Goal: Task Accomplishment & Management: Manage account settings

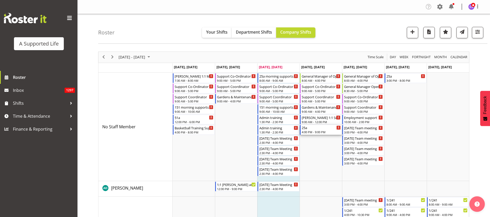
click at [318, 130] on div "4:00 PM - 9:00 PM" at bounding box center [321, 132] width 39 height 4
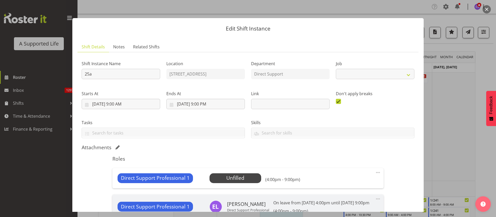
select select "4112"
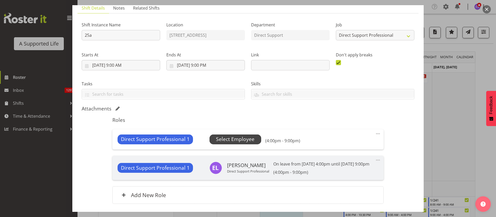
click at [237, 137] on span "Select Employee" at bounding box center [235, 138] width 39 height 7
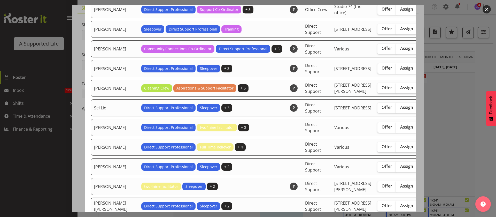
scroll to position [1395, 0]
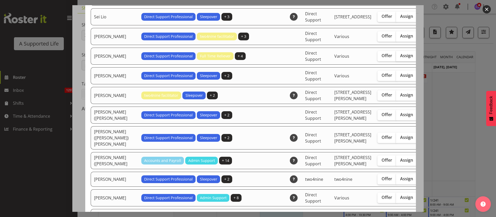
click at [400, 58] on span "Assign" at bounding box center [406, 55] width 13 height 5
click at [396, 57] on input "Assign" at bounding box center [397, 55] width 3 height 3
checkbox input "true"
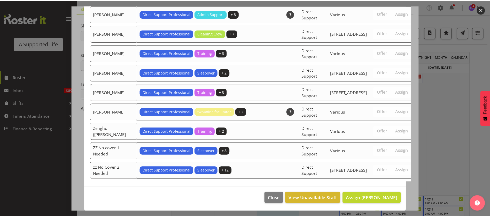
scroll to position [1685, 0]
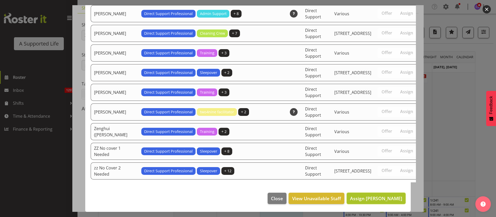
click at [388, 200] on span "Assign Skylah Davidson" at bounding box center [376, 198] width 52 height 6
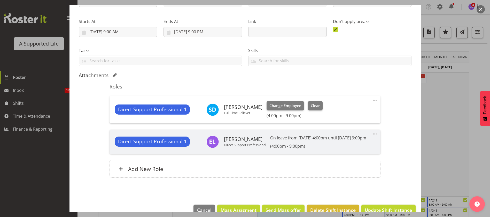
scroll to position [90, 0]
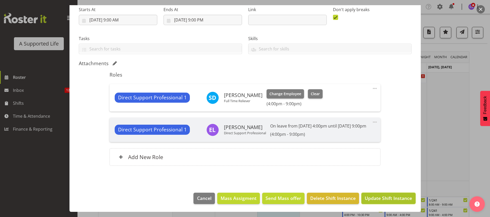
click at [400, 199] on span "Update Shift Instance" at bounding box center [388, 198] width 47 height 7
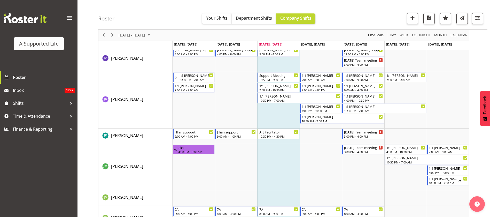
scroll to position [1124, 0]
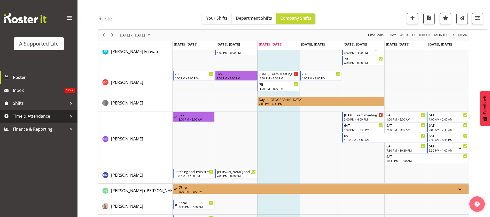
click at [36, 118] on span "Time & Attendance" at bounding box center [40, 116] width 54 height 8
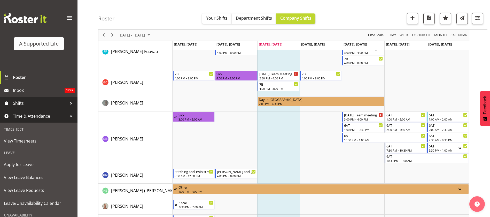
click at [39, 102] on span "Shifts" at bounding box center [40, 103] width 54 height 8
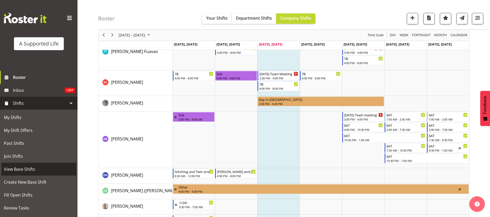
click at [33, 169] on span "View Base Shifts" at bounding box center [39, 169] width 70 height 8
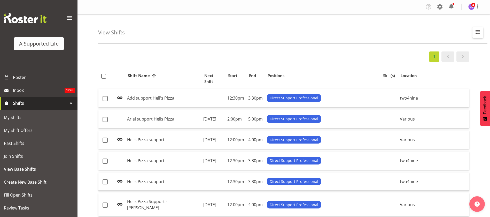
click at [478, 33] on span "button" at bounding box center [478, 31] width 7 height 7
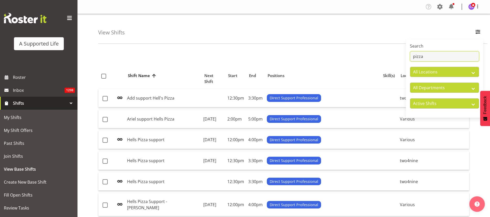
drag, startPoint x: 425, startPoint y: 58, endPoint x: 413, endPoint y: 56, distance: 12.5
click at [413, 56] on input "pizza" at bounding box center [444, 56] width 69 height 10
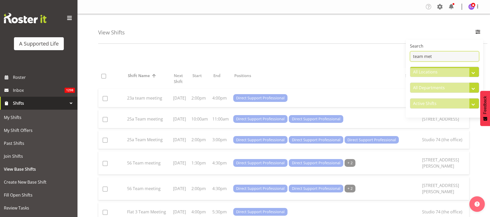
type input "team mett"
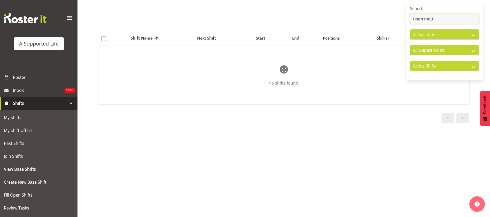
scroll to position [43, 0]
drag, startPoint x: 441, startPoint y: 14, endPoint x: 411, endPoint y: 14, distance: 30.2
click at [411, 14] on input "team mett" at bounding box center [444, 19] width 69 height 10
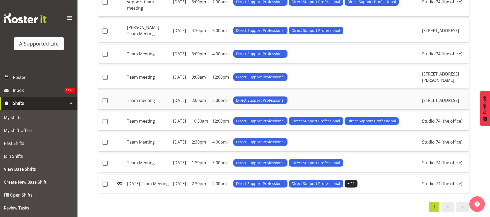
scroll to position [469, 0]
type input "Team meeting"
click at [149, 175] on td "[DATE] Team Meeting" at bounding box center [148, 183] width 46 height 18
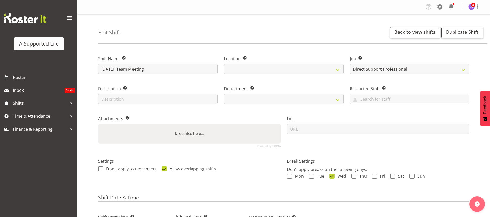
select select "4112"
select select
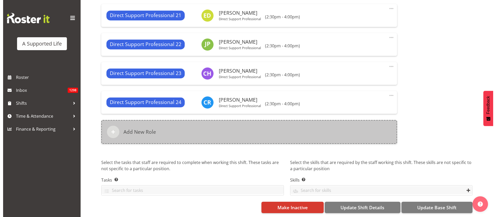
scroll to position [862, 0]
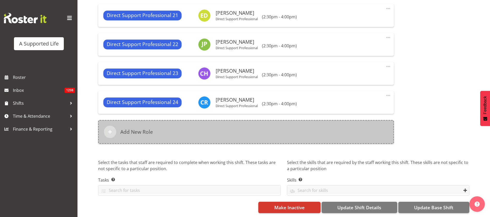
click at [203, 121] on div "Add New Role" at bounding box center [246, 132] width 296 height 24
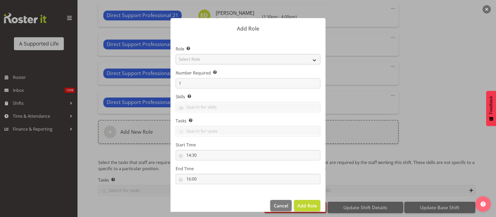
select select "490"
click at [216, 60] on select "Select Role Accounts and Payroll Admin Support Aspirations & Support Facilitato…" at bounding box center [248, 59] width 145 height 10
select select "519"
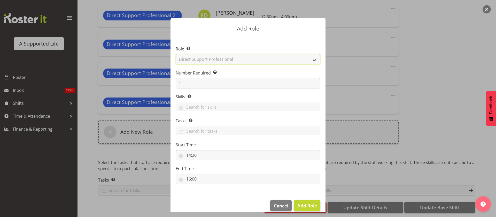
click at [176, 54] on select "Select Role Accounts and Payroll Admin Support Aspirations & Support Facilitato…" at bounding box center [248, 59] width 145 height 10
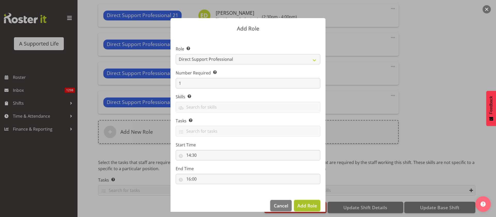
click at [305, 204] on span "Add Role" at bounding box center [307, 205] width 20 height 6
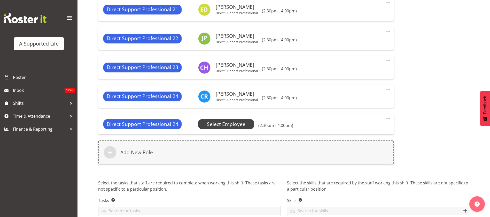
click at [224, 122] on span "Select Employee" at bounding box center [226, 123] width 39 height 7
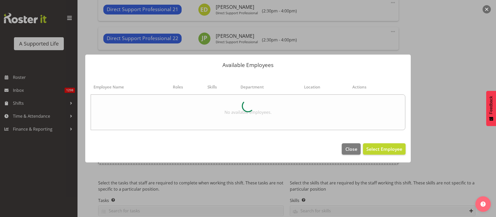
click at [224, 144] on footer "Close Select Employee" at bounding box center [248, 150] width 326 height 24
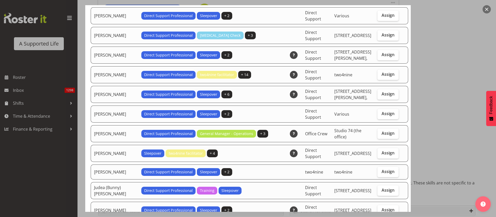
scroll to position [426, 0]
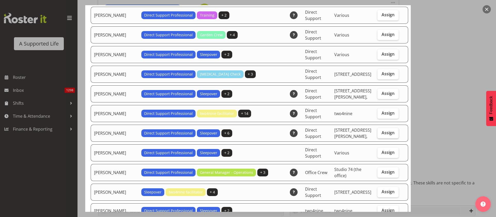
click at [382, 130] on span "Assign" at bounding box center [388, 132] width 13 height 5
click at [381, 131] on input "Assign" at bounding box center [379, 132] width 3 height 3
checkbox input "true"
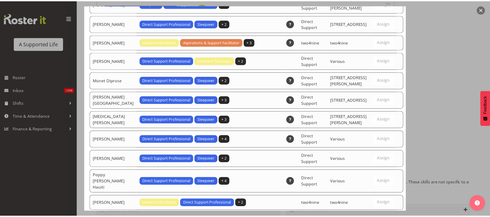
scroll to position [1199, 0]
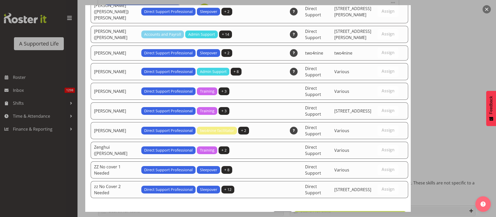
click at [385, 213] on span "Set Jasmine McCracken as default for this position" at bounding box center [350, 216] width 104 height 7
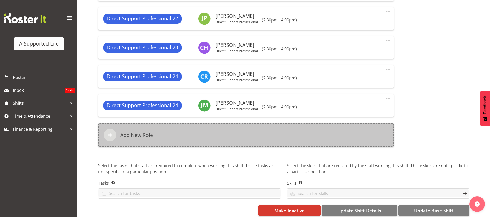
scroll to position [891, 0]
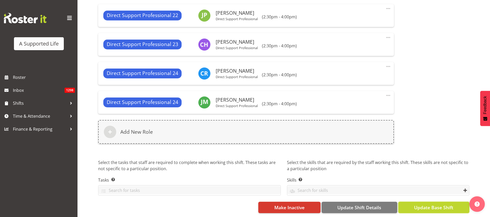
click at [433, 204] on span "Update Base Shift" at bounding box center [433, 207] width 39 height 7
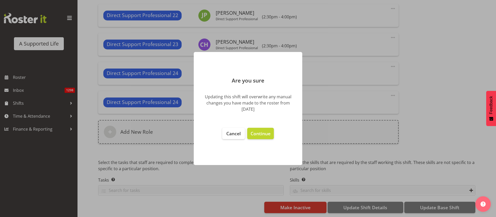
click at [396, 150] on div at bounding box center [248, 108] width 496 height 217
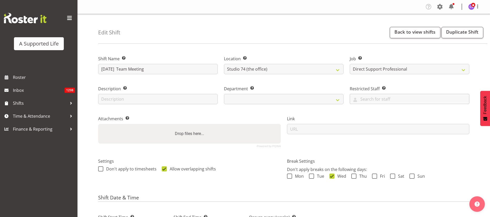
scroll to position [194, 0]
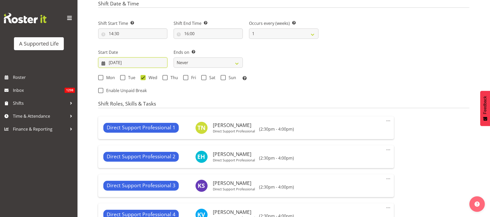
click at [114, 60] on input "30/07/2025" at bounding box center [132, 62] width 69 height 10
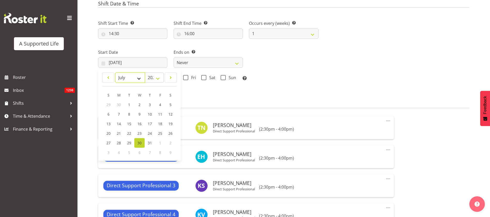
click at [140, 77] on select "January February March April May June July August September October November De…" at bounding box center [130, 77] width 30 height 10
select select "7"
click at [115, 72] on select "January February March April May June July August September October November De…" at bounding box center [130, 77] width 30 height 10
click at [141, 124] on span "13" at bounding box center [139, 123] width 4 height 5
type input "13/08/2025"
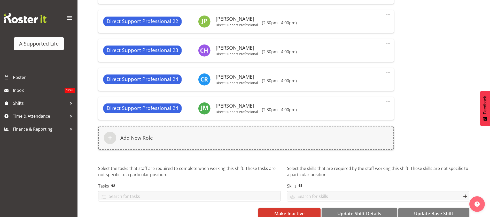
scroll to position [891, 0]
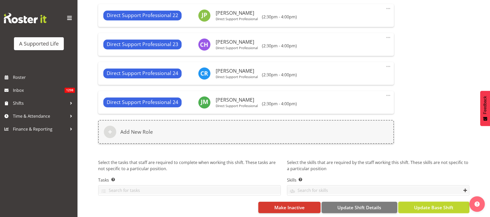
click at [435, 204] on span "Update Base Shift" at bounding box center [433, 207] width 39 height 7
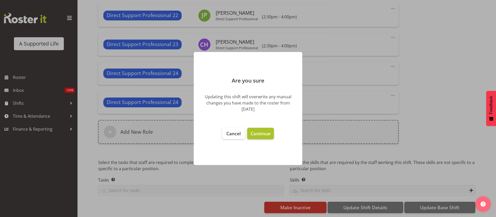
click at [261, 129] on button "Continue" at bounding box center [260, 133] width 27 height 11
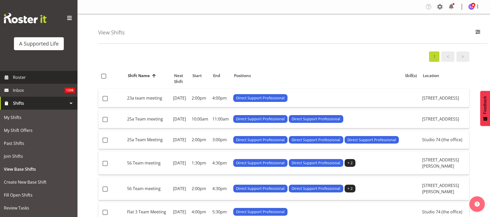
click at [21, 78] on span "Roster" at bounding box center [44, 77] width 62 height 8
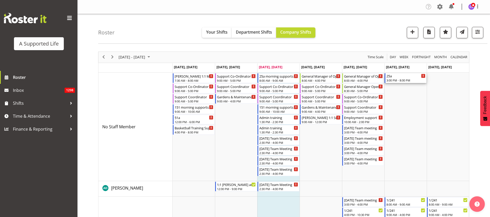
click at [405, 80] on div "3:00 PM - 8:00 PM" at bounding box center [406, 80] width 39 height 4
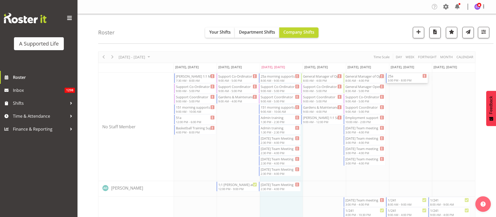
select select "4112"
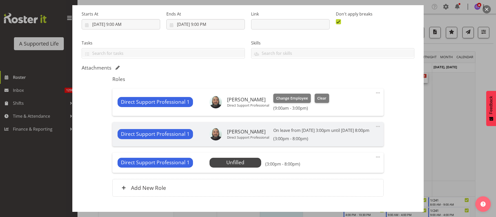
scroll to position [117, 0]
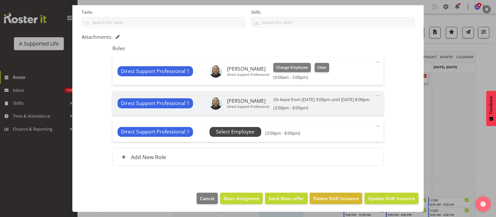
click at [235, 132] on span "Select Employee" at bounding box center [235, 131] width 39 height 7
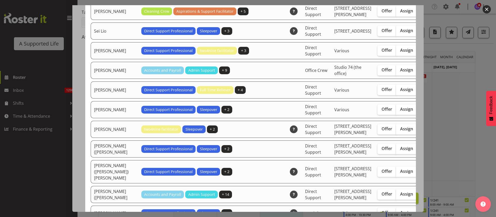
scroll to position [1512, 0]
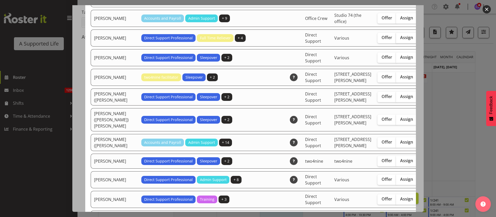
click at [396, 43] on label "Assign" at bounding box center [406, 38] width 21 height 10
click at [396, 39] on input "Assign" at bounding box center [397, 37] width 3 height 3
checkbox input "true"
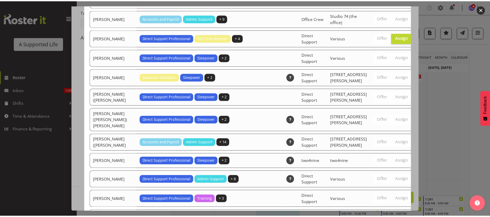
scroll to position [1769, 0]
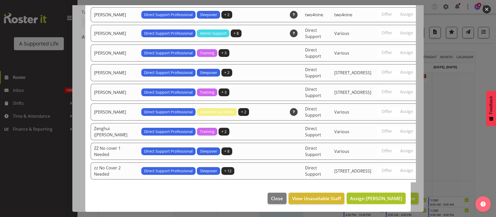
click at [377, 200] on span "Assign Skylah Davidson" at bounding box center [376, 198] width 52 height 6
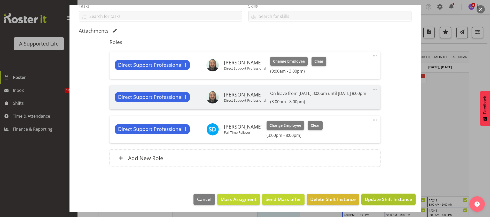
click at [387, 202] on span "Update Shift Instance" at bounding box center [388, 199] width 47 height 7
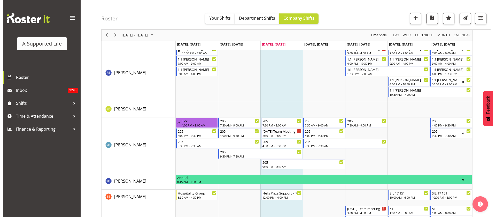
scroll to position [2481, 0]
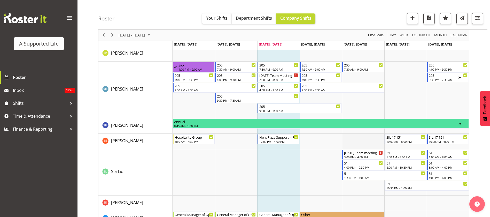
click at [351, 141] on td "Timeline Week of August 13, 2025" at bounding box center [363, 142] width 42 height 16
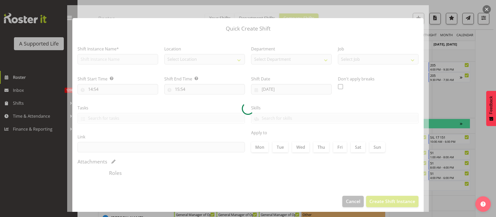
type input "15/08/2025"
checkbox input "true"
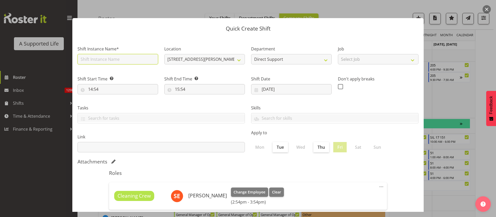
drag, startPoint x: 131, startPoint y: 59, endPoint x: 135, endPoint y: 64, distance: 6.8
click at [131, 60] on input "text" at bounding box center [118, 59] width 81 height 10
type input "Hells Pizza Support - Amy"
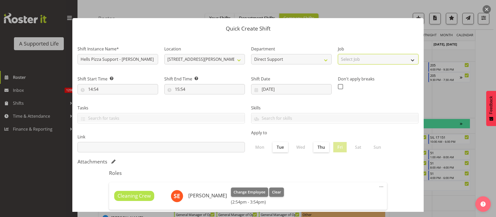
click at [357, 60] on select "Select Job Accounts and Payroll Admin Support Aspirations and Support Facilitat…" at bounding box center [378, 59] width 81 height 10
select select "4112"
click at [338, 54] on select "Select Job Accounts and Payroll Admin Support Aspirations and Support Facilitat…" at bounding box center [378, 59] width 81 height 10
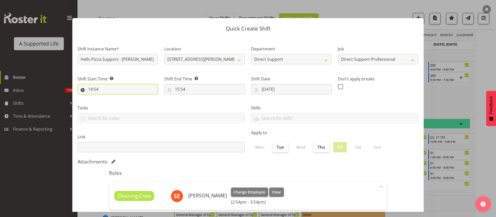
click at [127, 85] on input "14:54" at bounding box center [118, 89] width 81 height 10
click at [110, 103] on select "00 01 02 03 04 05 06 07 08 09 10 11 12 13 14 15 16 17 18 19 20 21 22 23" at bounding box center [113, 102] width 12 height 10
select select "12"
click at [107, 97] on select "00 01 02 03 04 05 06 07 08 09 10 11 12 13 14 15 16 17 18 19 20 21 22 23" at bounding box center [113, 102] width 12 height 10
type input "12:54"
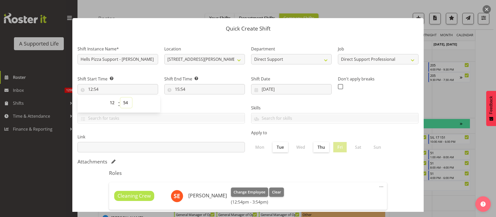
click at [128, 102] on select "00 01 02 03 04 05 06 07 08 09 10 11 12 13 14 15 16 17 18 19 20 21 22 23 24 25 2…" at bounding box center [126, 102] width 12 height 10
select select "0"
click at [120, 97] on select "00 01 02 03 04 05 06 07 08 09 10 11 12 13 14 15 16 17 18 19 20 21 22 23 24 25 2…" at bounding box center [126, 102] width 12 height 10
type input "12:00"
click at [189, 87] on input "15:54" at bounding box center [204, 89] width 81 height 10
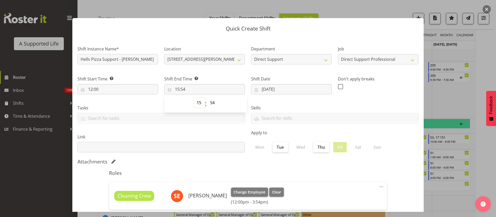
click at [197, 104] on select "00 01 02 03 04 05 06 07 08 09 10 11 12 13 14 15 16 17 18 19 20 21 22 23" at bounding box center [200, 102] width 12 height 10
select select "16"
click at [194, 97] on select "00 01 02 03 04 05 06 07 08 09 10 11 12 13 14 15 16 17 18 19 20 21 22 23" at bounding box center [200, 102] width 12 height 10
type input "16:54"
drag, startPoint x: 215, startPoint y: 102, endPoint x: 218, endPoint y: 102, distance: 3.4
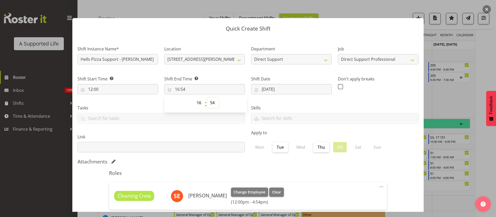
click at [214, 102] on select "00 01 02 03 04 05 06 07 08 09 10 11 12 13 14 15 16 17 18 19 20 21 22 23 24 25 2…" at bounding box center [213, 102] width 12 height 10
select select "0"
click at [207, 97] on select "00 01 02 03 04 05 06 07 08 09 10 11 12 13 14 15 16 17 18 19 20 21 22 23 24 25 2…" at bounding box center [213, 102] width 12 height 10
type input "16:00"
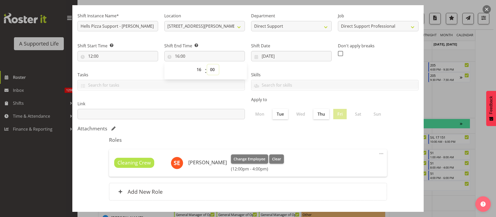
scroll to position [57, 0]
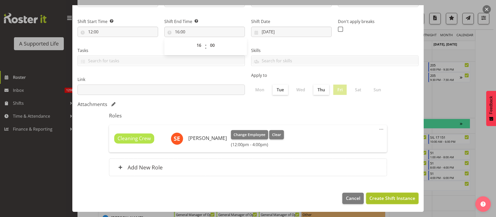
click at [388, 199] on span "Create Shift Instance" at bounding box center [393, 198] width 46 height 7
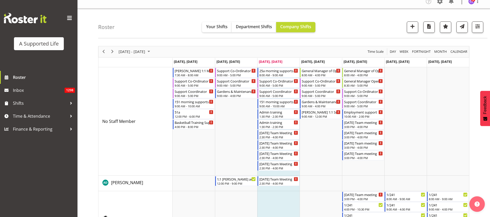
scroll to position [0, 0]
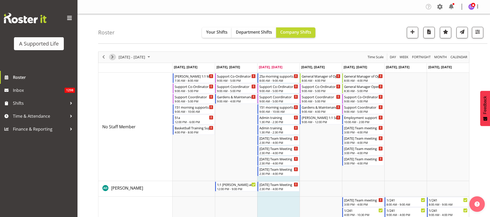
click at [113, 54] on span "Next" at bounding box center [112, 57] width 6 height 6
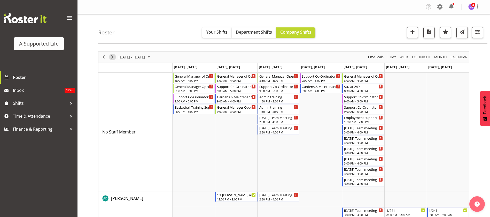
click at [114, 56] on span "Next" at bounding box center [112, 57] width 6 height 6
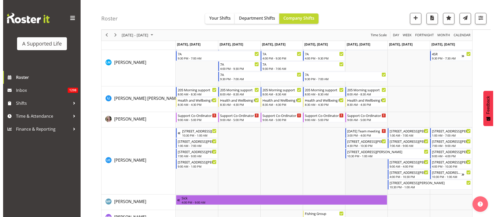
scroll to position [1977, 0]
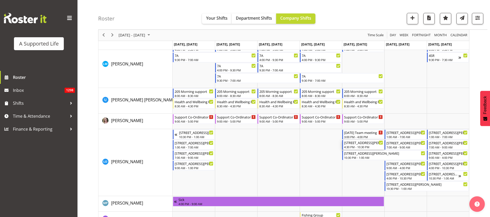
click at [359, 146] on div "4:30 PM - 10:30 PM" at bounding box center [363, 147] width 39 height 4
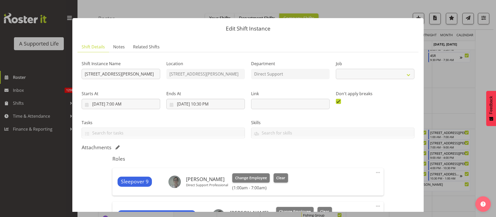
select select "4112"
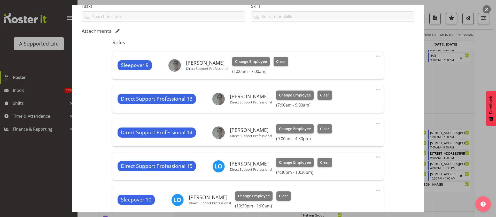
scroll to position [188, 0]
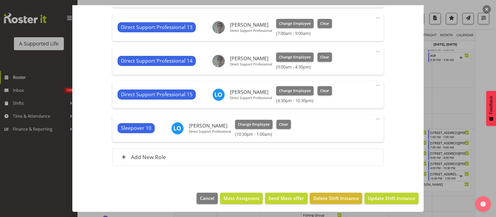
click at [375, 83] on span at bounding box center [378, 85] width 6 height 6
click at [341, 96] on link "Edit" at bounding box center [357, 96] width 50 height 9
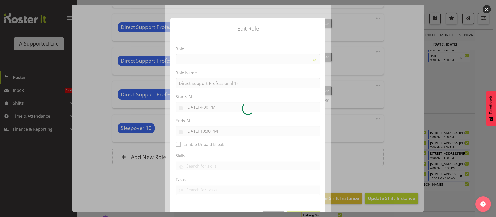
select select "519"
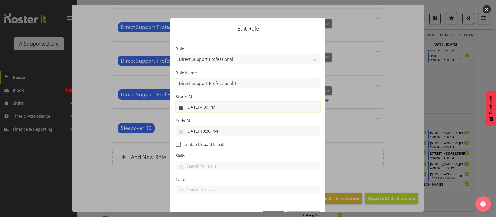
click at [215, 106] on input "8/29/2025, 4:30 PM" at bounding box center [248, 107] width 145 height 10
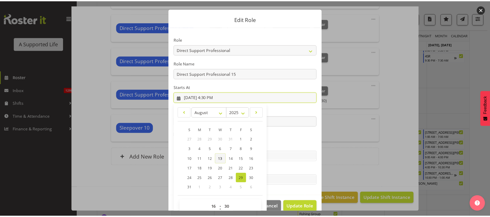
scroll to position [19, 0]
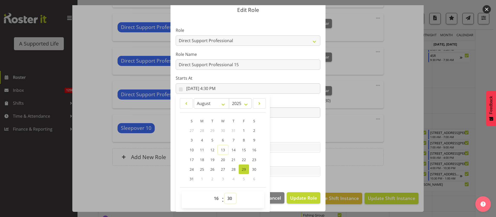
drag, startPoint x: 226, startPoint y: 200, endPoint x: 226, endPoint y: 194, distance: 5.9
click at [226, 200] on select "00 01 02 03 04 05 06 07 08 09 10 11 12 13 14 15 16 17 18 19 20 21 22 23 24 25 2…" at bounding box center [231, 198] width 12 height 10
select select "0"
click at [225, 193] on select "00 01 02 03 04 05 06 07 08 09 10 11 12 13 14 15 16 17 18 19 20 21 22 23 24 25 2…" at bounding box center [231, 198] width 12 height 10
type input "8/29/2025, 4:00 PM"
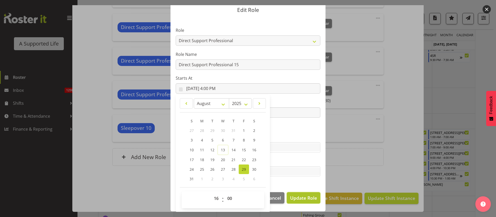
click at [294, 197] on span "Update Role" at bounding box center [303, 197] width 27 height 7
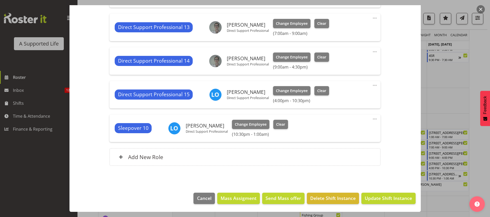
scroll to position [0, 0]
click at [377, 199] on span "Update Shift Instance" at bounding box center [388, 198] width 47 height 7
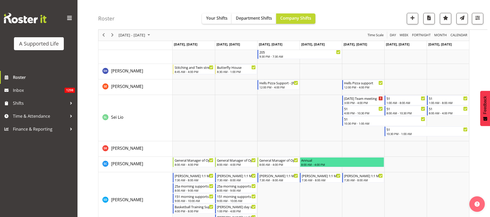
scroll to position [2616, 0]
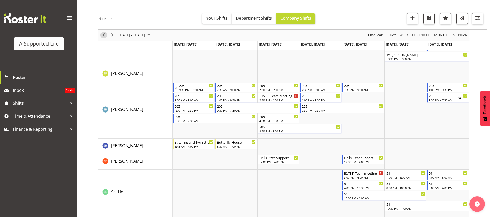
click at [102, 33] on span "Previous" at bounding box center [104, 35] width 6 height 6
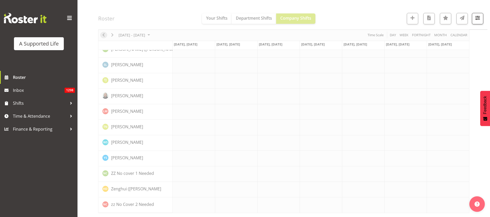
scroll to position [1457, 0]
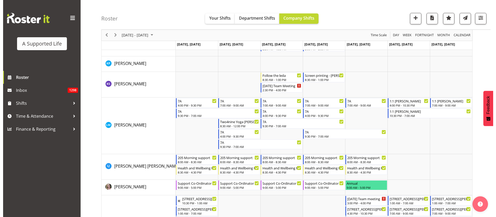
scroll to position [1802, 0]
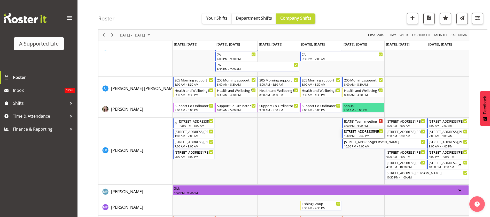
click at [357, 136] on div "4:30 PM - 10:30 PM" at bounding box center [363, 135] width 39 height 4
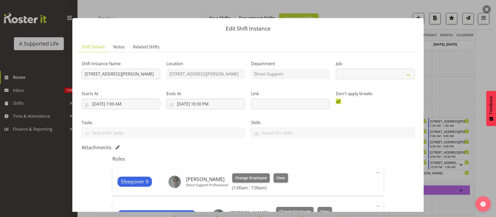
select select "4112"
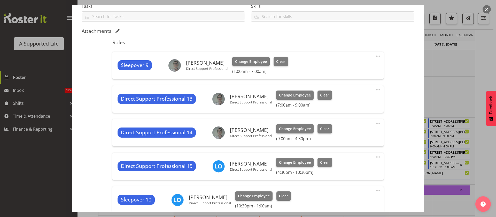
scroll to position [188, 0]
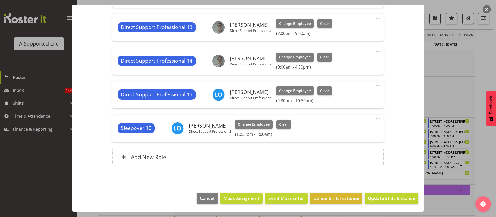
click at [375, 83] on span at bounding box center [378, 85] width 6 height 6
click at [350, 96] on link "Edit" at bounding box center [357, 96] width 50 height 9
select select "7"
select select "2025"
select select "16"
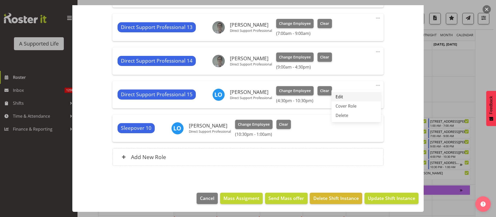
select select "30"
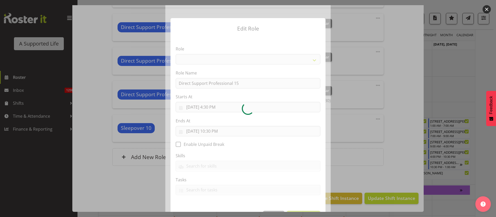
select select "519"
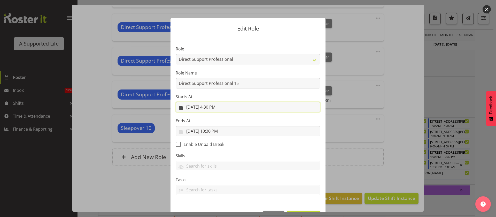
click at [214, 108] on input "8/22/2025, 4:30 PM" at bounding box center [248, 107] width 145 height 10
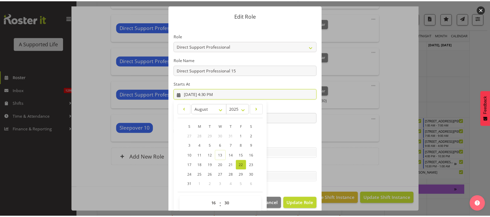
scroll to position [19, 0]
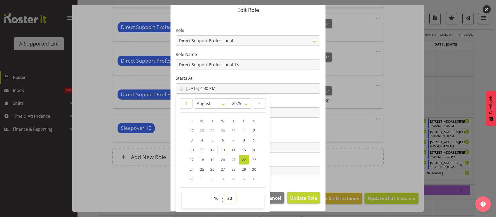
click at [227, 195] on select "00 01 02 03 04 05 06 07 08 09 10 11 12 13 14 15 16 17 18 19 20 21 22 23 24 25 2…" at bounding box center [231, 198] width 12 height 10
select select "0"
click at [225, 193] on select "00 01 02 03 04 05 06 07 08 09 10 11 12 13 14 15 16 17 18 19 20 21 22 23 24 25 2…" at bounding box center [231, 198] width 12 height 10
type input "8/22/2025, 4:00 PM"
click at [299, 196] on span "Update Role" at bounding box center [303, 197] width 27 height 7
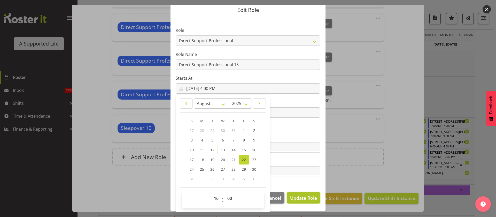
select select
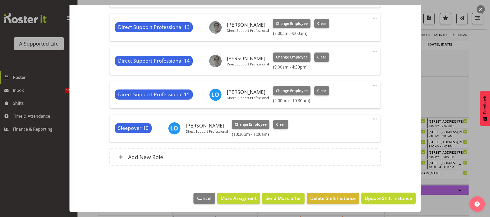
drag, startPoint x: 381, startPoint y: 196, endPoint x: 385, endPoint y: 190, distance: 7.3
click at [382, 196] on span "Update Shift Instance" at bounding box center [388, 198] width 47 height 7
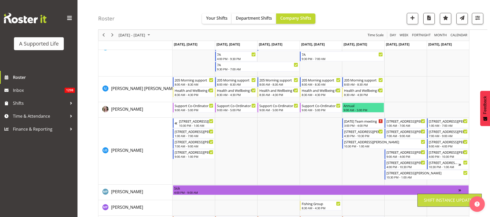
scroll to position [1457, 0]
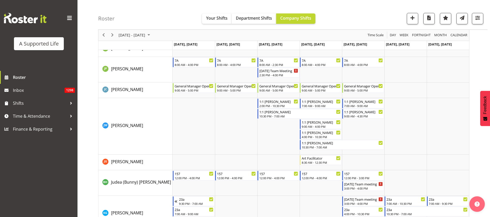
click at [103, 34] on div "August 18 - 24, 2025 Today Day Week Fortnight Month calendar Month Agenda Time …" at bounding box center [283, 99] width 371 height 3011
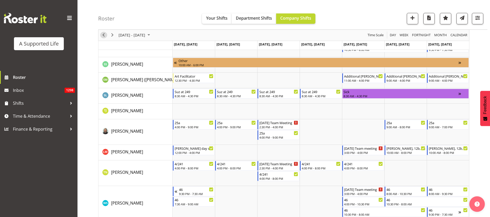
click at [104, 35] on span "Previous" at bounding box center [104, 35] width 6 height 6
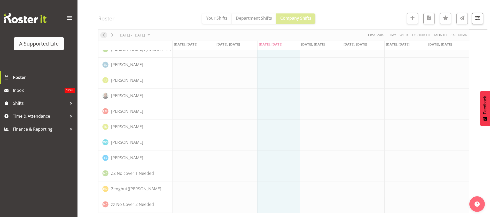
scroll to position [1457, 0]
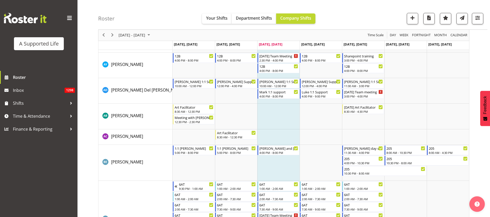
scroll to position [432, 0]
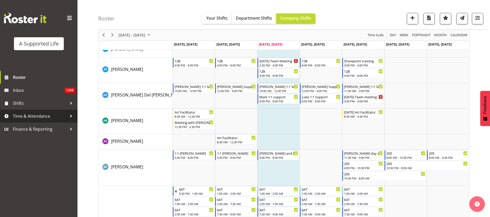
click at [47, 117] on span "Time & Attendance" at bounding box center [40, 116] width 54 height 8
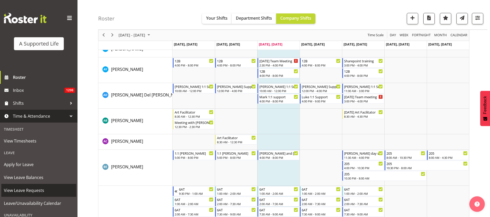
click at [42, 189] on span "View Leave Requests" at bounding box center [39, 190] width 70 height 8
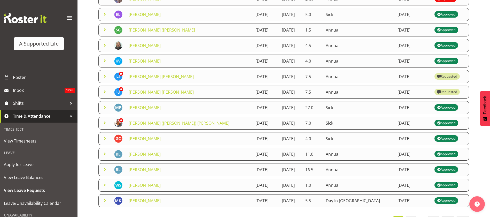
scroll to position [110, 0]
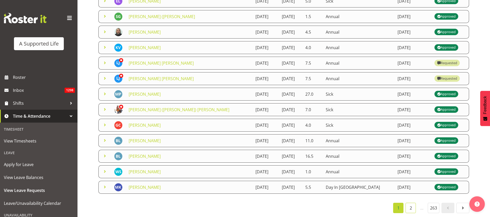
click at [411, 203] on link "2" at bounding box center [411, 208] width 10 height 10
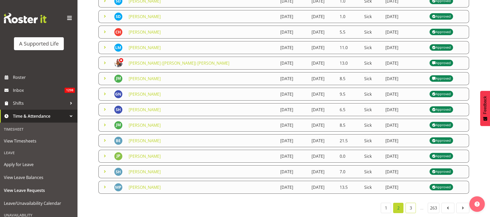
click at [410, 205] on link "3" at bounding box center [411, 208] width 10 height 10
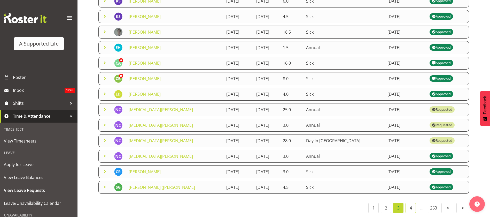
click at [412, 203] on link "4" at bounding box center [411, 208] width 10 height 10
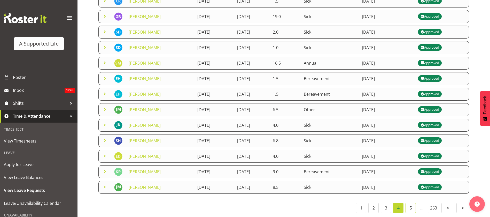
click at [410, 203] on link "5" at bounding box center [411, 208] width 10 height 10
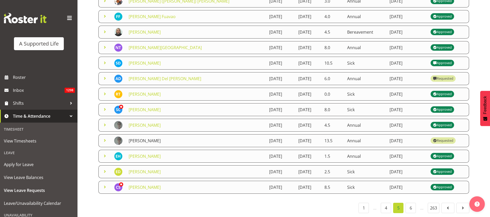
click at [147, 138] on link "[PERSON_NAME]" at bounding box center [145, 141] width 32 height 6
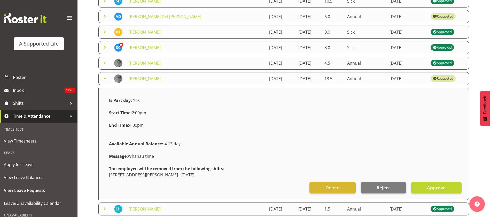
scroll to position [188, 0]
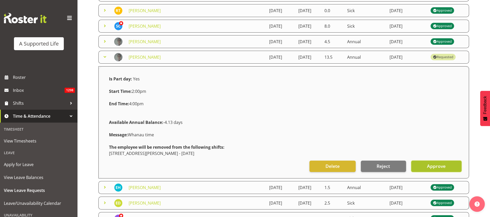
click at [433, 167] on span "Approve" at bounding box center [436, 166] width 19 height 7
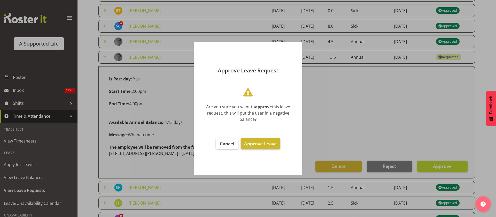
click at [272, 144] on span "Approve Leave" at bounding box center [260, 143] width 33 height 6
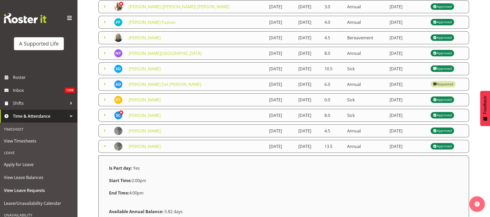
scroll to position [110, 0]
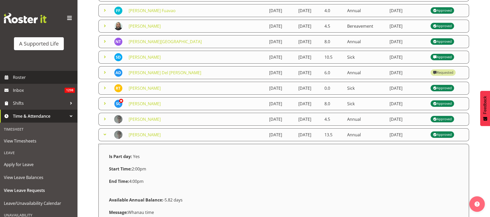
click at [21, 78] on span "Roster" at bounding box center [44, 77] width 62 height 8
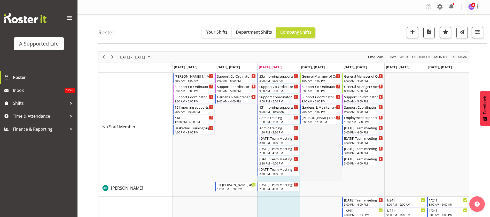
scroll to position [194, 0]
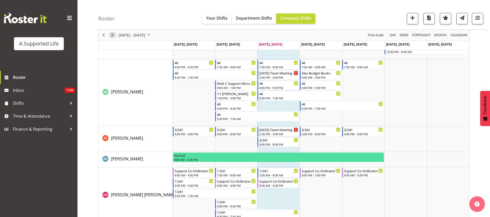
click at [114, 35] on span "Next" at bounding box center [112, 35] width 6 height 6
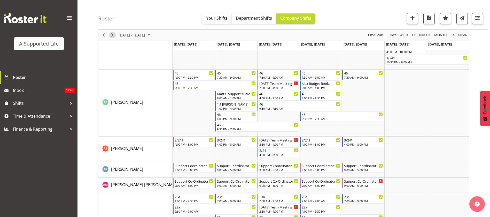
click at [112, 36] on span "Next" at bounding box center [112, 35] width 6 height 6
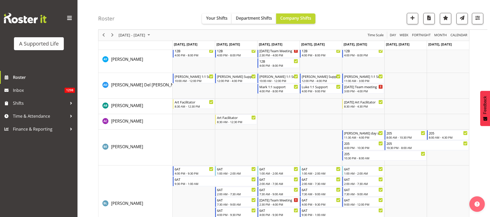
scroll to position [543, 0]
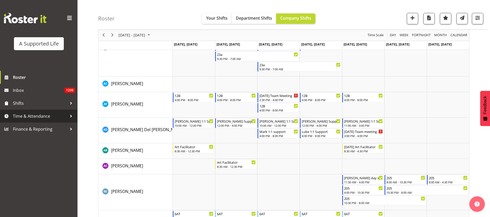
click at [22, 116] on span "Time & Attendance" at bounding box center [40, 116] width 54 height 8
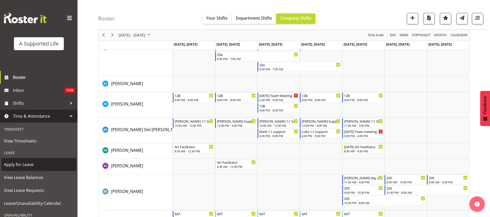
click at [30, 162] on span "Apply for Leave" at bounding box center [39, 164] width 70 height 8
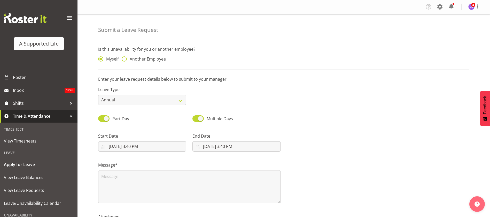
click at [125, 58] on span at bounding box center [124, 58] width 5 height 5
click at [125, 58] on input "Another Employee" at bounding box center [123, 58] width 3 height 3
radio input "true"
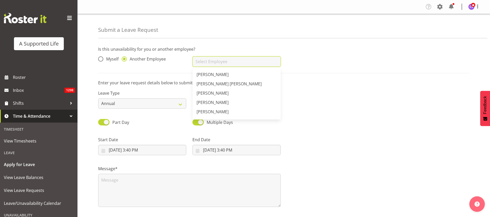
click at [232, 60] on input "text" at bounding box center [237, 61] width 88 height 10
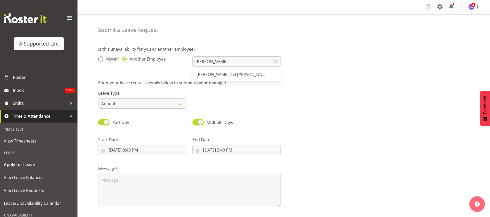
click at [242, 73] on link "[PERSON_NAME] Del [PERSON_NAME]" at bounding box center [237, 74] width 88 height 9
type input "[PERSON_NAME] Del [PERSON_NAME]"
click at [162, 149] on input "[DATE] 3:40 PM" at bounding box center [142, 150] width 88 height 10
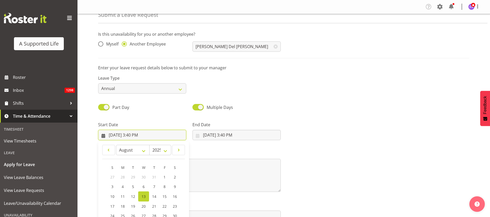
scroll to position [47, 0]
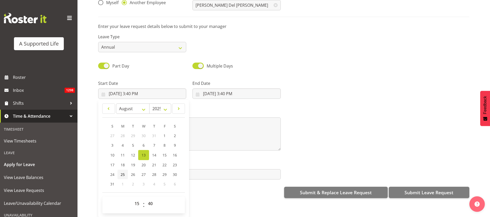
drag, startPoint x: 120, startPoint y: 169, endPoint x: 124, endPoint y: 170, distance: 4.4
click at [120, 170] on link "25" at bounding box center [123, 175] width 10 height 10
type input "8/25/2025, 3:40 PM"
click at [136, 198] on select "00 01 02 03 04 05 06 07 08 09 10 11 12 13 14 15 16 17 18 19 20 21 22 23" at bounding box center [138, 203] width 12 height 10
select select "10"
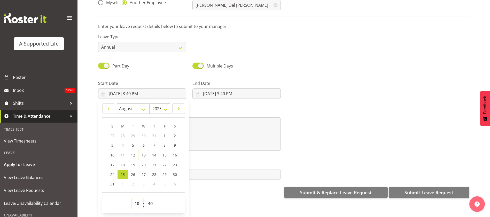
click at [132, 198] on select "00 01 02 03 04 05 06 07 08 09 10 11 12 13 14 15 16 17 18 19 20 21 22 23" at bounding box center [138, 203] width 12 height 10
type input "8/25/2025, 10:40 AM"
drag, startPoint x: 151, startPoint y: 201, endPoint x: 154, endPoint y: 193, distance: 8.7
click at [151, 200] on select "00 01 02 03 04 05 06 07 08 09 10 11 12 13 14 15 16 17 18 19 20 21 22 23 24 25 2…" at bounding box center [151, 203] width 12 height 10
select select "0"
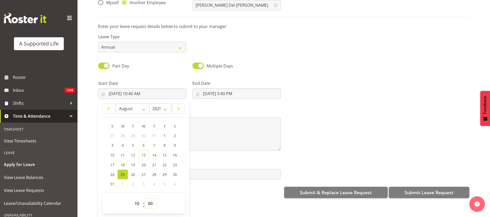
click at [145, 198] on select "00 01 02 03 04 05 06 07 08 09 10 11 12 13 14 15 16 17 18 19 20 21 22 23 24 25 2…" at bounding box center [151, 203] width 12 height 10
type input "8/25/2025, 10:00 AM"
click at [216, 89] on input "8/13/2025, 3:40 PM" at bounding box center [237, 93] width 88 height 10
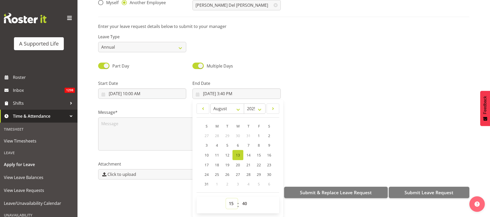
drag, startPoint x: 228, startPoint y: 198, endPoint x: 228, endPoint y: 194, distance: 4.7
click at [228, 198] on select "00 01 02 03 04 05 06 07 08 09 10 11 12 13 14 15 16 17 18 19 20 21 22 23" at bounding box center [232, 203] width 12 height 10
select select "16"
click at [226, 198] on select "00 01 02 03 04 05 06 07 08 09 10 11 12 13 14 15 16 17 18 19 20 21 22 23" at bounding box center [232, 203] width 12 height 10
type input "8/13/2025, 4:40 PM"
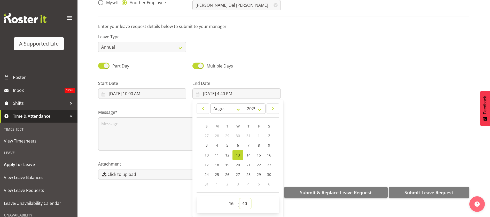
drag, startPoint x: 243, startPoint y: 197, endPoint x: 244, endPoint y: 193, distance: 5.0
click at [243, 198] on select "00 01 02 03 04 05 06 07 08 09 10 11 12 13 14 15 16 17 18 19 20 21 22 23 24 25 2…" at bounding box center [246, 203] width 12 height 10
select select "0"
click at [240, 198] on select "00 01 02 03 04 05 06 07 08 09 10 11 12 13 14 15 16 17 18 19 20 21 22 23 24 25 2…" at bounding box center [246, 203] width 12 height 10
click at [227, 172] on span "26" at bounding box center [227, 174] width 4 height 5
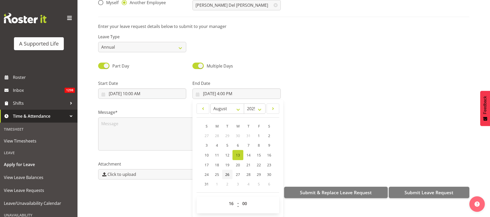
type input "8/26/2025, 4:00 PM"
click at [124, 130] on textarea at bounding box center [189, 133] width 183 height 33
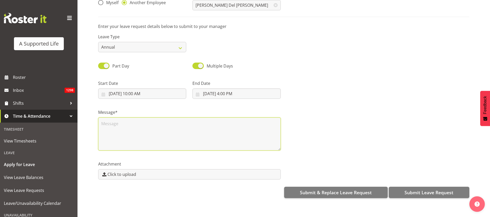
scroll to position [0, 0]
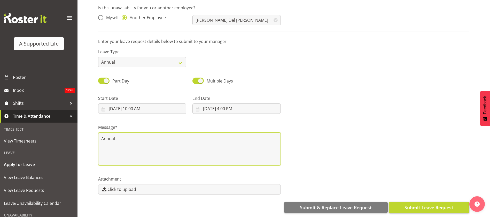
type textarea "Annual"
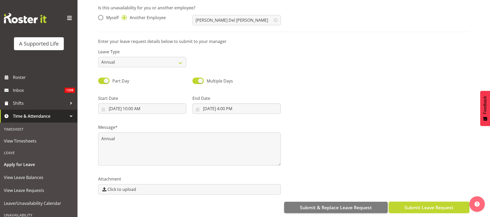
click at [434, 204] on span "Submit Leave Request" at bounding box center [429, 207] width 49 height 7
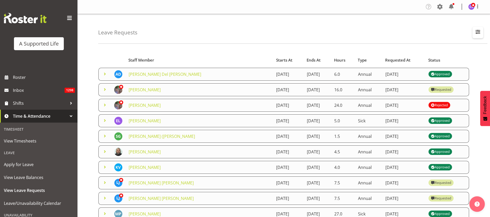
click at [479, 29] on span "button" at bounding box center [478, 31] width 7 height 7
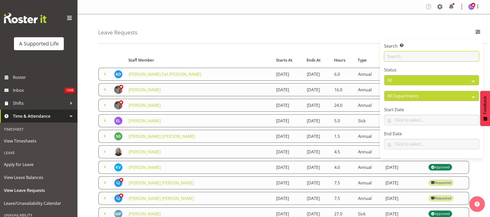
click at [407, 58] on input "text" at bounding box center [431, 56] width 95 height 10
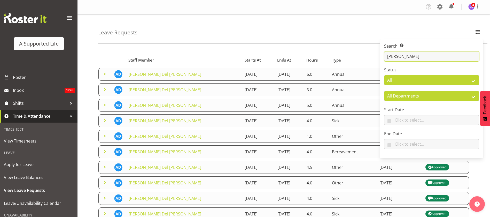
type input "[PERSON_NAME]"
click at [353, 38] on div "Leave Requests Search Search for a particular employee [PERSON_NAME] Status All…" at bounding box center [292, 29] width 389 height 30
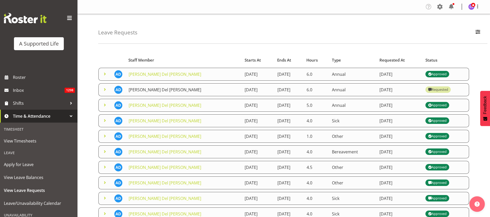
click at [154, 90] on link "[PERSON_NAME] Del [PERSON_NAME]" at bounding box center [165, 90] width 73 height 6
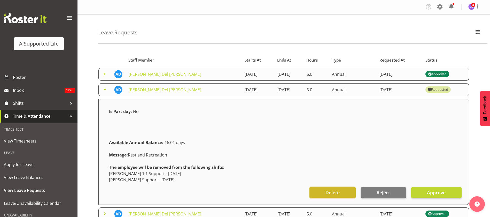
click at [339, 191] on span "Delete" at bounding box center [333, 192] width 14 height 7
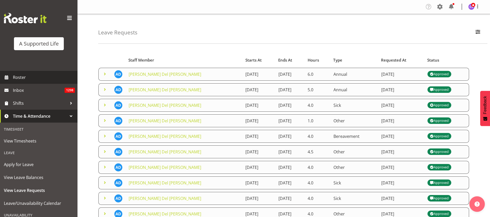
click at [26, 75] on span "Roster" at bounding box center [44, 77] width 62 height 8
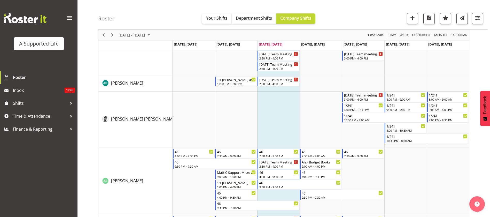
scroll to position [116, 0]
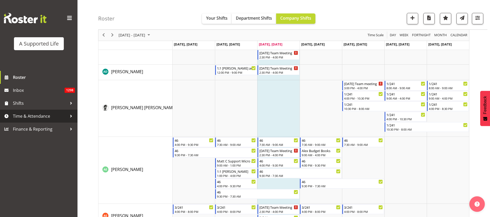
click at [38, 115] on span "Time & Attendance" at bounding box center [40, 116] width 54 height 8
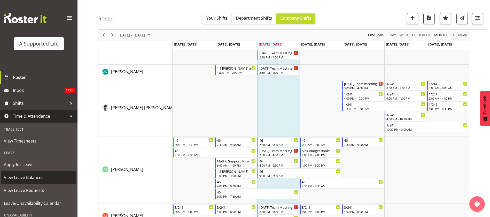
click at [31, 175] on span "View Leave Balances" at bounding box center [39, 177] width 70 height 8
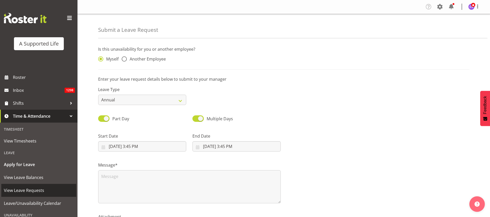
click at [43, 185] on link "View Leave Requests" at bounding box center [38, 190] width 75 height 13
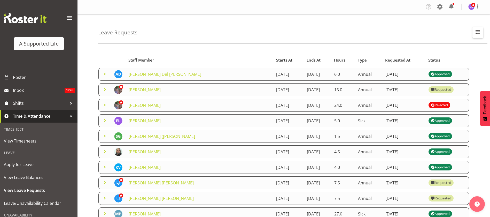
click at [477, 33] on span "button" at bounding box center [478, 31] width 7 height 7
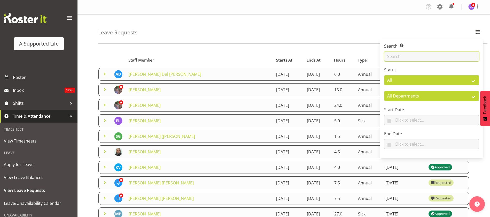
click at [404, 54] on input "text" at bounding box center [431, 56] width 95 height 10
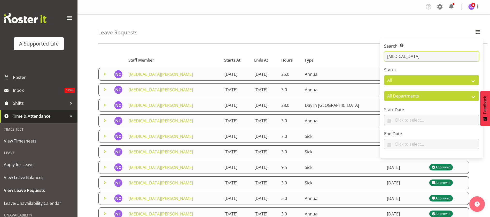
type input "[MEDICAL_DATA]"
click at [253, 41] on div "Leave Requests Search Search for a particular employee Nikita Status All Approv…" at bounding box center [292, 29] width 389 height 30
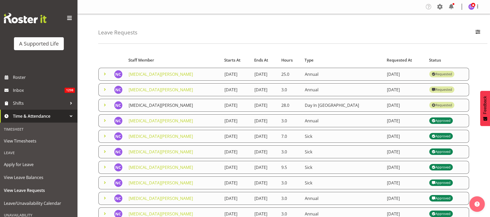
click at [148, 104] on link "[MEDICAL_DATA][PERSON_NAME]" at bounding box center [161, 105] width 64 height 6
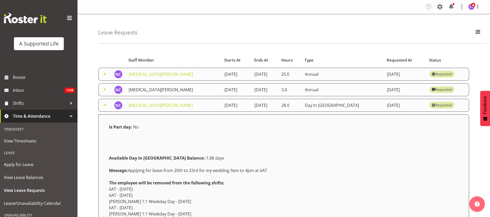
click at [143, 89] on link "[MEDICAL_DATA][PERSON_NAME]" at bounding box center [161, 90] width 64 height 6
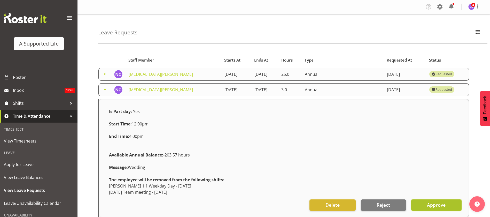
click at [442, 204] on span "Approve" at bounding box center [436, 204] width 19 height 7
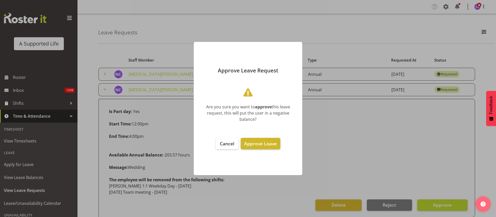
click at [267, 139] on button "Approve Leave" at bounding box center [260, 143] width 39 height 11
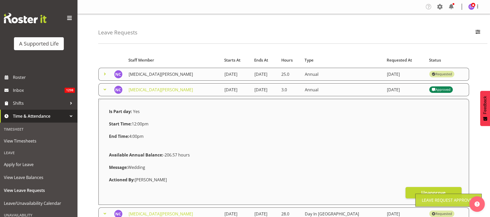
click at [141, 73] on link "[MEDICAL_DATA][PERSON_NAME]" at bounding box center [161, 74] width 64 height 6
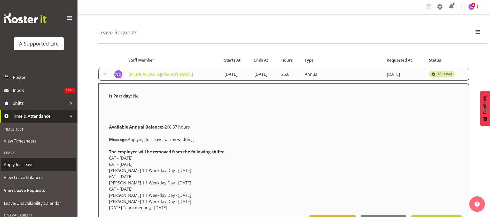
click at [25, 163] on span "Apply for Leave" at bounding box center [39, 164] width 70 height 8
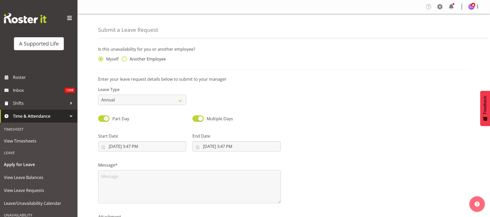
click at [122, 58] on span at bounding box center [124, 58] width 5 height 5
click at [122, 58] on input "Another Employee" at bounding box center [123, 58] width 3 height 3
radio input "true"
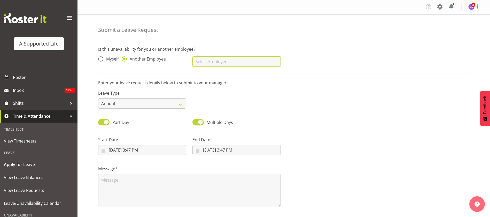
drag, startPoint x: 202, startPoint y: 62, endPoint x: 206, endPoint y: 61, distance: 4.8
click at [202, 62] on input "text" at bounding box center [237, 61] width 88 height 10
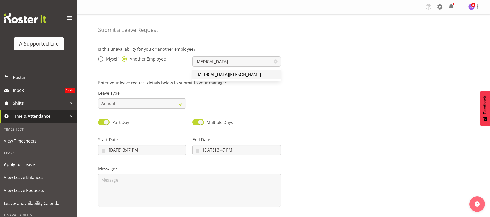
click at [205, 71] on link "[MEDICAL_DATA][PERSON_NAME]" at bounding box center [237, 74] width 88 height 9
type input "[MEDICAL_DATA][PERSON_NAME]"
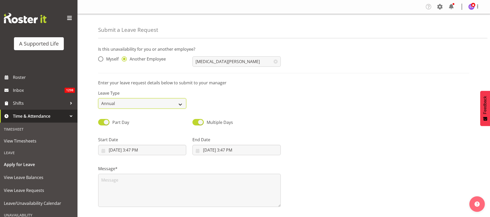
click at [146, 103] on select "Annual Sick Bereavement Domestic Violence Parental Jury Service Day In Lieu Oth…" at bounding box center [142, 103] width 88 height 10
click at [98, 98] on select "Annual Sick Bereavement Domestic Violence Parental Jury Service Day In Lieu Oth…" at bounding box center [142, 103] width 88 height 10
click at [141, 150] on input "8/13/2025, 3:47 PM" at bounding box center [142, 150] width 88 height 10
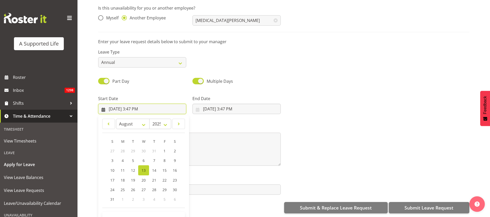
scroll to position [47, 0]
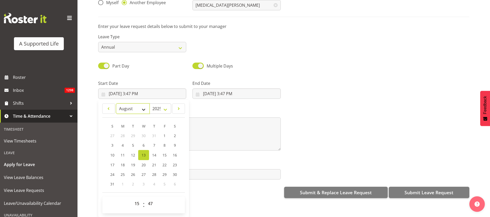
click at [142, 103] on select "January February March April May June July August September October November De…" at bounding box center [133, 108] width 34 height 10
select select "9"
click at [116, 103] on select "January February March April May June July August September October November De…" at bounding box center [133, 108] width 34 height 10
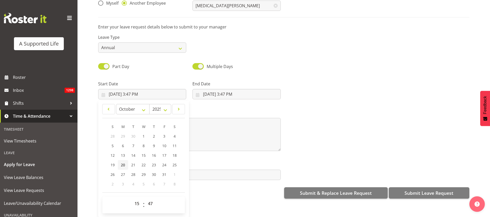
click at [124, 162] on span "20" at bounding box center [123, 164] width 4 height 5
click at [157, 160] on link "23" at bounding box center [154, 165] width 10 height 10
click at [123, 162] on span "20" at bounding box center [123, 164] width 4 height 5
type input "10/20/2025, 3:47 PM"
click at [141, 198] on select "00 01 02 03 04 05 06 07 08 09 10 11 12 13 14 15 16 17 18 19 20 21 22 23" at bounding box center [138, 203] width 12 height 10
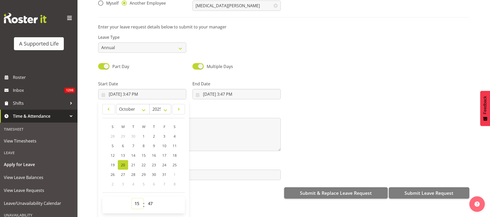
select select "9"
click at [132, 198] on select "00 01 02 03 04 05 06 07 08 09 10 11 12 13 14 15 16 17 18 19 20 21 22 23" at bounding box center [138, 203] width 12 height 10
type input "10/20/2025, 9:47 AM"
drag, startPoint x: 152, startPoint y: 197, endPoint x: 153, endPoint y: 193, distance: 3.9
click at [152, 198] on select "00 01 02 03 04 05 06 07 08 09 10 11 12 13 14 15 16 17 18 19 20 21 22 23 24 25 2…" at bounding box center [151, 203] width 12 height 10
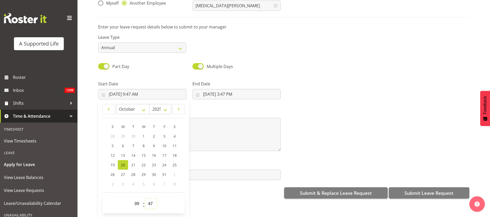
select select "0"
click at [145, 198] on select "00 01 02 03 04 05 06 07 08 09 10 11 12 13 14 15 16 17 18 19 20 21 22 23 24 25 2…" at bounding box center [151, 203] width 12 height 10
type input "10/20/2025, 9:00 AM"
click at [235, 89] on input "8/13/2025, 3:47 PM" at bounding box center [237, 94] width 88 height 10
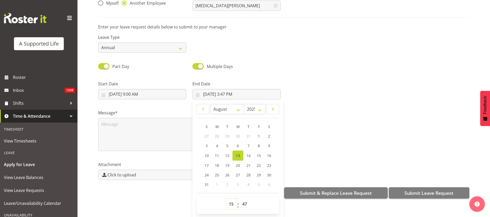
click at [229, 199] on select "00 01 02 03 04 05 06 07 08 09 10 11 12 13 14 15 16 17 18 19 20 21 22 23" at bounding box center [232, 204] width 12 height 10
select select "16"
click at [226, 199] on select "00 01 02 03 04 05 06 07 08 09 10 11 12 13 14 15 16 17 18 19 20 21 22 23" at bounding box center [232, 204] width 12 height 10
type input "8/13/2025, 4:47 PM"
drag, startPoint x: 242, startPoint y: 200, endPoint x: 243, endPoint y: 196, distance: 3.4
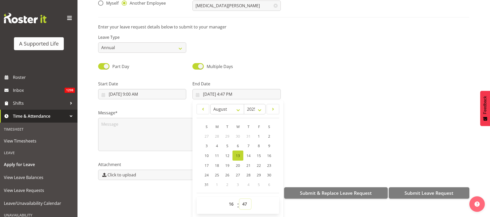
click at [242, 200] on select "00 01 02 03 04 05 06 07 08 09 10 11 12 13 14 15 16 17 18 19 20 21 22 23 24 25 2…" at bounding box center [246, 204] width 12 height 10
select select "0"
click at [240, 199] on select "00 01 02 03 04 05 06 07 08 09 10 11 12 13 14 15 16 17 18 19 20 21 22 23 24 25 2…" at bounding box center [246, 204] width 12 height 10
type input "8/13/2025, 4:00 PM"
click at [237, 104] on select "January February March April May June July August September October November De…" at bounding box center [227, 109] width 34 height 10
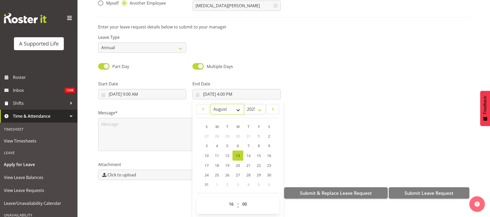
select select "9"
click at [210, 104] on select "January February March April May June July August September October November De…" at bounding box center [227, 109] width 34 height 10
click at [250, 160] on link "23" at bounding box center [248, 165] width 10 height 10
type input "10/23/2025, 4:00 PM"
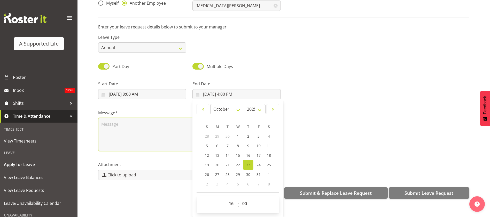
click at [107, 122] on textarea at bounding box center [189, 134] width 183 height 33
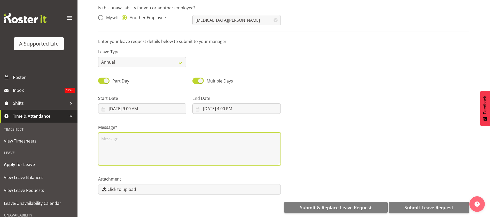
scroll to position [0, 0]
click at [128, 137] on textarea at bounding box center [189, 148] width 183 height 33
type textarea "Annual"
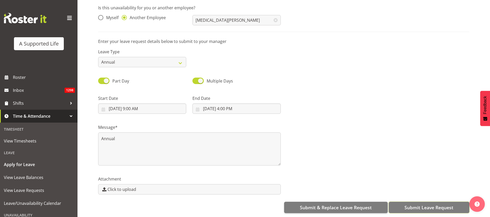
click at [428, 204] on span "Submit Leave Request" at bounding box center [429, 207] width 49 height 7
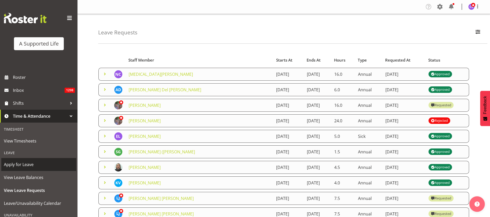
click at [22, 164] on span "Apply for Leave" at bounding box center [39, 164] width 70 height 8
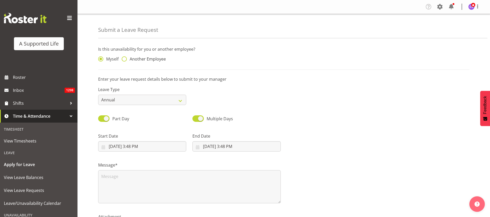
click at [126, 58] on span at bounding box center [124, 58] width 5 height 5
click at [125, 58] on input "Another Employee" at bounding box center [123, 58] width 3 height 3
radio input "true"
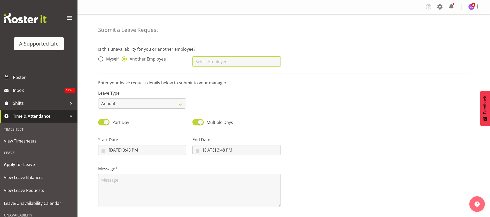
click at [244, 61] on input "text" at bounding box center [237, 61] width 88 height 10
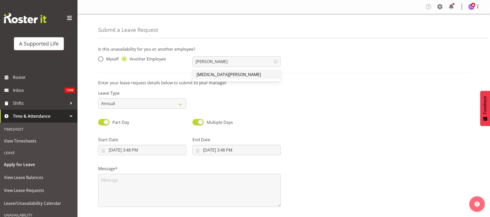
click at [228, 74] on link "[MEDICAL_DATA][PERSON_NAME]" at bounding box center [237, 74] width 88 height 9
type input "[MEDICAL_DATA][PERSON_NAME]"
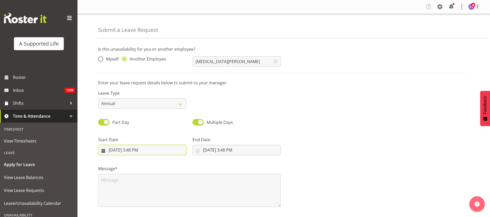
click at [167, 150] on input "8/13/2025, 3:48 PM" at bounding box center [142, 150] width 88 height 10
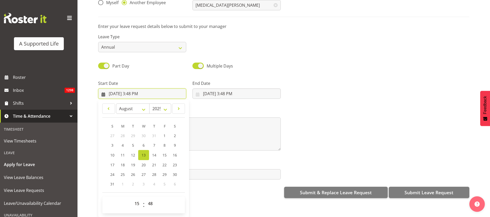
scroll to position [47, 0]
click at [135, 198] on select "00 01 02 03 04 05 06 07 08 09 10 11 12 13 14 15 16 17 18 19 20 21 22 23" at bounding box center [138, 203] width 12 height 10
drag, startPoint x: 326, startPoint y: 54, endPoint x: 322, endPoint y: 56, distance: 4.3
click at [326, 55] on div "Part Day Multiple Days" at bounding box center [284, 64] width 378 height 18
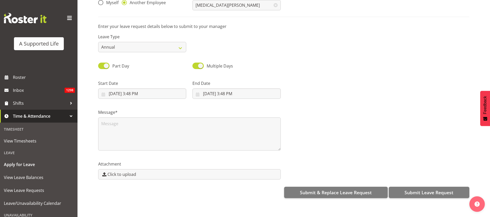
scroll to position [0, 0]
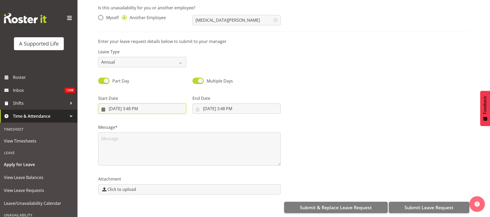
click at [131, 104] on input "8/13/2025, 3:48 PM" at bounding box center [142, 108] width 88 height 10
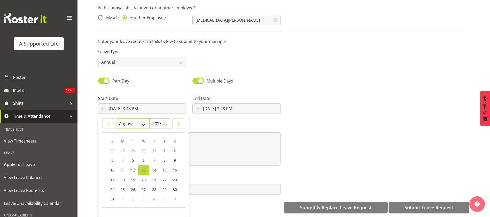
click at [142, 118] on select "January February March April May June July August September October November De…" at bounding box center [133, 123] width 34 height 10
select select "9"
click at [116, 118] on select "January February March April May June July August September October November De…" at bounding box center [133, 123] width 34 height 10
click at [123, 185] on link "27" at bounding box center [123, 189] width 10 height 10
click at [166, 186] on span "31" at bounding box center [164, 188] width 4 height 5
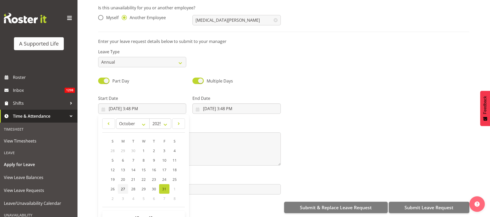
click at [125, 186] on span "27" at bounding box center [123, 188] width 4 height 5
type input "10/27/2025, 3:48 PM"
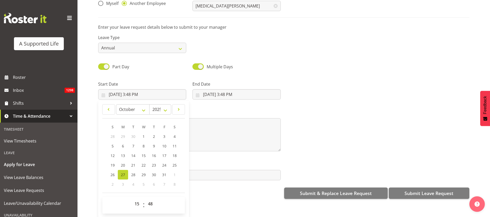
scroll to position [14, 0]
click at [139, 198] on select "00 01 02 03 04 05 06 07 08 09 10 11 12 13 14 15 16 17 18 19 20 21 22 23" at bounding box center [138, 203] width 12 height 10
select select "16"
click at [132, 198] on select "00 01 02 03 04 05 06 07 08 09 10 11 12 13 14 15 16 17 18 19 20 21 22 23" at bounding box center [138, 203] width 12 height 10
type input "10/27/2025, 4:48 PM"
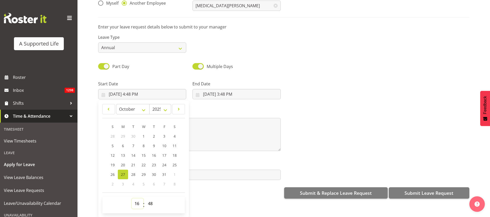
drag, startPoint x: 137, startPoint y: 198, endPoint x: 148, endPoint y: 181, distance: 20.4
click at [137, 198] on select "00 01 02 03 04 05 06 07 08 09 10 11 12 13 14 15 16 17 18 19 20 21 22 23" at bounding box center [138, 203] width 12 height 10
select select "9"
click at [132, 198] on select "00 01 02 03 04 05 06 07 08 09 10 11 12 13 14 15 16 17 18 19 20 21 22 23" at bounding box center [138, 203] width 12 height 10
type input "10/27/2025, 9:48 AM"
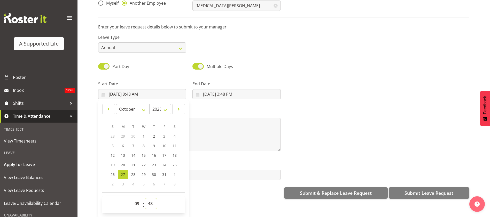
drag, startPoint x: 151, startPoint y: 197, endPoint x: 154, endPoint y: 193, distance: 4.7
click at [151, 198] on select "00 01 02 03 04 05 06 07 08 09 10 11 12 13 14 15 16 17 18 19 20 21 22 23 24 25 2…" at bounding box center [151, 203] width 12 height 10
select select "29"
click at [145, 198] on select "00 01 02 03 04 05 06 07 08 09 10 11 12 13 14 15 16 17 18 19 20 21 22 23 24 25 2…" at bounding box center [151, 203] width 12 height 10
type input "10/27/2025, 9:29 AM"
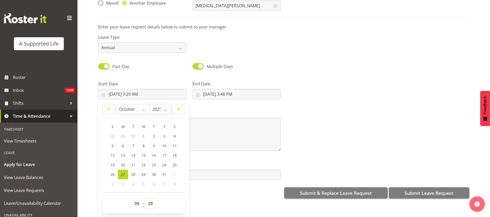
click at [153, 201] on select "00 01 02 03 04 05 06 07 08 09 10 11 12 13 14 15 16 17 18 19 20 21 22 23 24 25 2…" at bounding box center [151, 203] width 12 height 10
select select "0"
click at [145, 198] on select "00 01 02 03 04 05 06 07 08 09 10 11 12 13 14 15 16 17 18 19 20 21 22 23 24 25 2…" at bounding box center [151, 203] width 12 height 10
type input "10/27/2025, 9:00 AM"
click at [227, 89] on input "8/13/2025, 3:48 PM" at bounding box center [237, 94] width 88 height 10
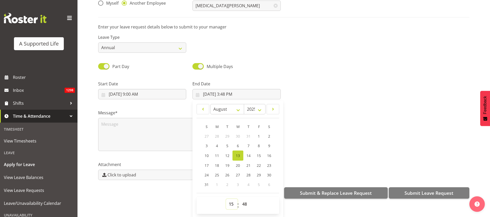
click at [230, 199] on select "00 01 02 03 04 05 06 07 08 09 10 11 12 13 14 15 16 17 18 19 20 21 22 23" at bounding box center [232, 204] width 12 height 10
select select "16"
click at [226, 199] on select "00 01 02 03 04 05 06 07 08 09 10 11 12 13 14 15 16 17 18 19 20 21 22 23" at bounding box center [232, 204] width 12 height 10
type input "8/13/2025, 4:48 PM"
drag, startPoint x: 245, startPoint y: 198, endPoint x: 247, endPoint y: 194, distance: 4.4
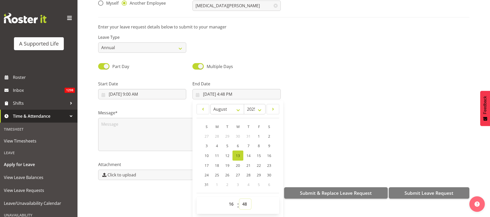
click at [245, 199] on select "00 01 02 03 04 05 06 07 08 09 10 11 12 13 14 15 16 17 18 19 20 21 22 23 24 25 2…" at bounding box center [246, 204] width 12 height 10
select select "0"
click at [240, 199] on select "00 01 02 03 04 05 06 07 08 09 10 11 12 13 14 15 16 17 18 19 20 21 22 23 24 25 2…" at bounding box center [246, 204] width 12 height 10
type input "8/13/2025, 4:00 PM"
click at [236, 104] on select "January February March April May June July August September October November De…" at bounding box center [227, 109] width 34 height 10
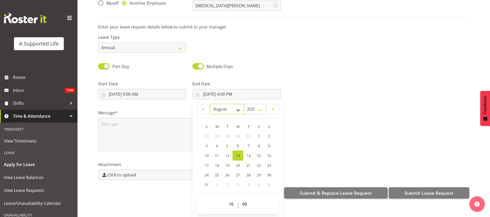
select select "9"
click at [210, 104] on select "January February March April May June July August September October November De…" at bounding box center [227, 109] width 34 height 10
click at [257, 172] on span "31" at bounding box center [259, 174] width 4 height 5
type input "10/31/2025, 4:00 PM"
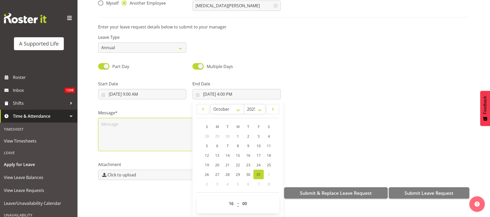
click at [113, 123] on textarea at bounding box center [189, 134] width 183 height 33
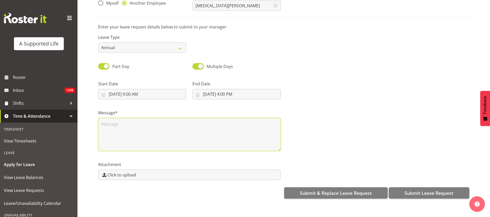
scroll to position [0, 0]
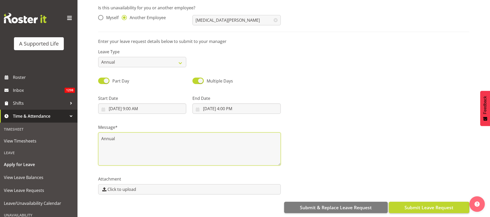
type textarea "Annual"
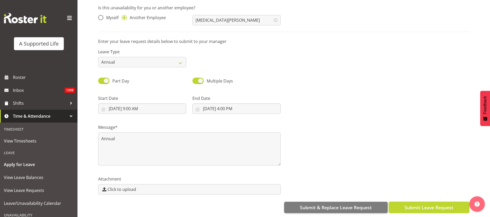
click at [423, 204] on span "Submit Leave Request" at bounding box center [429, 207] width 49 height 7
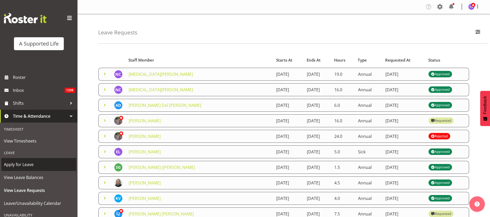
click at [37, 162] on span "Apply for Leave" at bounding box center [39, 164] width 70 height 8
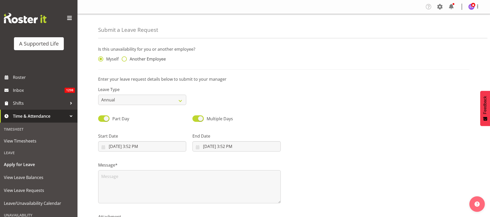
click at [127, 56] on span "Another Employee" at bounding box center [146, 58] width 39 height 5
click at [125, 57] on input "Another Employee" at bounding box center [123, 58] width 3 height 3
radio input "true"
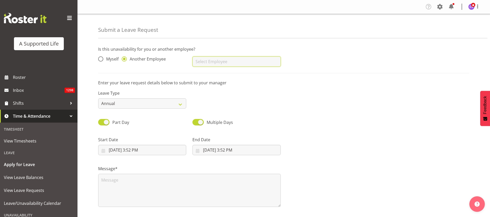
click at [199, 59] on input "text" at bounding box center [237, 61] width 88 height 10
type input "q"
type input "j"
click at [255, 71] on link "[PERSON_NAME]" at bounding box center [237, 74] width 88 height 9
type input "[PERSON_NAME]"
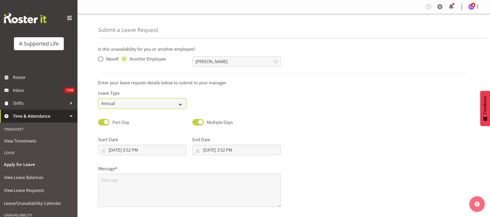
click at [167, 106] on select "Annual Sick Bereavement Domestic Violence Parental Jury Service Day In Lieu Oth…" at bounding box center [142, 103] width 88 height 10
select select "Sick"
click at [98, 98] on select "Annual Sick Bereavement Domestic Violence Parental Jury Service Day In Lieu Oth…" at bounding box center [142, 103] width 88 height 10
click at [141, 150] on input "8/13/2025, 3:52 PM" at bounding box center [142, 150] width 88 height 10
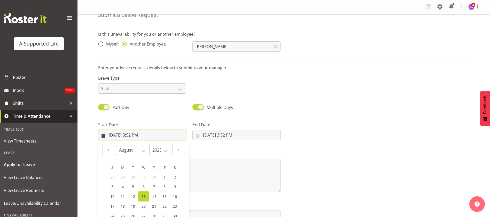
scroll to position [47, 0]
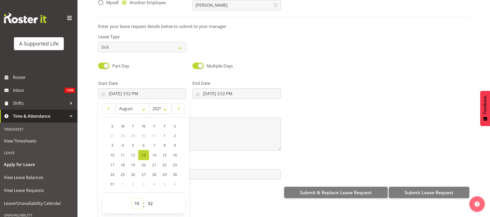
click at [137, 199] on select "00 01 02 03 04 05 06 07 08 09 10 11 12 13 14 15 16 17 18 19 20 21 22 23" at bounding box center [138, 203] width 12 height 10
select select "16"
click at [132, 198] on select "00 01 02 03 04 05 06 07 08 09 10 11 12 13 14 15 16 17 18 19 20 21 22 23" at bounding box center [138, 203] width 12 height 10
type input "8/13/2025, 4:52 PM"
drag, startPoint x: 152, startPoint y: 202, endPoint x: 155, endPoint y: 197, distance: 5.7
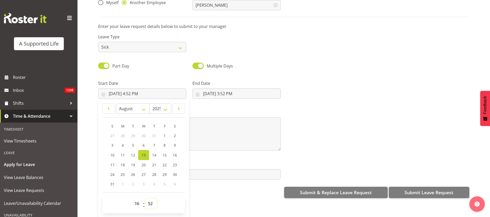
click at [152, 202] on select "00 01 02 03 04 05 06 07 08 09 10 11 12 13 14 15 16 17 18 19 20 21 22 23 24 25 2…" at bounding box center [151, 203] width 12 height 10
select select "0"
click at [145, 198] on select "00 01 02 03 04 05 06 07 08 09 10 11 12 13 14 15 16 17 18 19 20 21 22 23 24 25 2…" at bounding box center [151, 203] width 12 height 10
type input "8/13/2025, 4:00 PM"
click at [220, 91] on input "8/13/2025, 3:52 PM" at bounding box center [237, 93] width 88 height 10
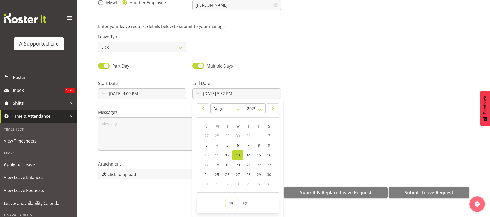
click at [231, 200] on select "00 01 02 03 04 05 06 07 08 09 10 11 12 13 14 15 16 17 18 19 20 21 22 23" at bounding box center [232, 203] width 12 height 10
select select "9"
click at [226, 198] on select "00 01 02 03 04 05 06 07 08 09 10 11 12 13 14 15 16 17 18 19 20 21 22 23" at bounding box center [232, 203] width 12 height 10
type input "8/13/2025, 9:52 AM"
click at [246, 198] on select "00 01 02 03 04 05 06 07 08 09 10 11 12 13 14 15 16 17 18 19 20 21 22 23 24 25 2…" at bounding box center [246, 203] width 12 height 10
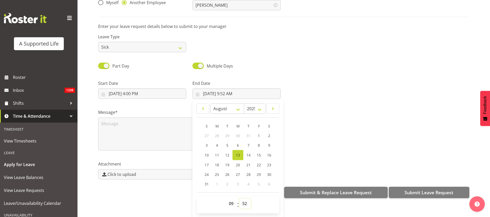
select select "0"
click at [240, 198] on select "00 01 02 03 04 05 06 07 08 09 10 11 12 13 14 15 16 17 18 19 20 21 22 23 24 25 2…" at bounding box center [246, 203] width 12 height 10
click at [238, 103] on select "January February March April May June July August September October November De…" at bounding box center [227, 108] width 34 height 10
drag, startPoint x: 337, startPoint y: 81, endPoint x: 328, endPoint y: 88, distance: 11.4
click at [337, 81] on div at bounding box center [378, 87] width 189 height 29
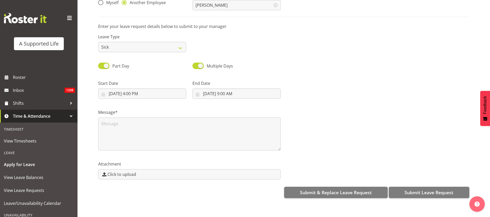
scroll to position [0, 0]
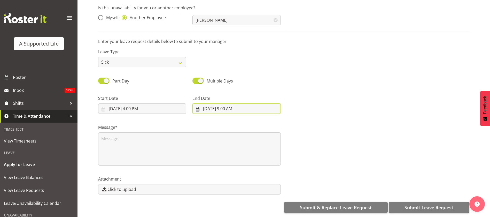
click at [219, 103] on input "8/13/2025, 9:00 AM" at bounding box center [237, 108] width 88 height 10
click at [217, 177] on span "18" at bounding box center [217, 179] width 4 height 5
type input "8/18/2025, 9:00 AM"
click at [135, 103] on input "8/13/2025, 4:00 PM" at bounding box center [142, 108] width 88 height 10
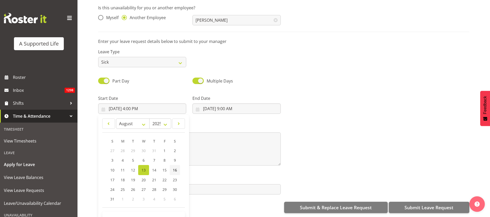
click at [173, 167] on span "16" at bounding box center [175, 169] width 4 height 5
type input "8/16/2025, 4:00 PM"
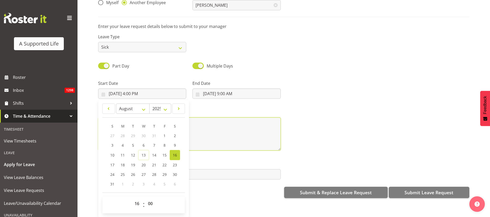
click at [194, 131] on textarea at bounding box center [189, 133] width 183 height 33
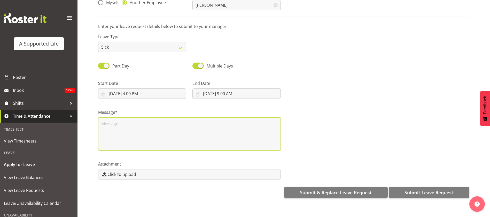
scroll to position [0, 0]
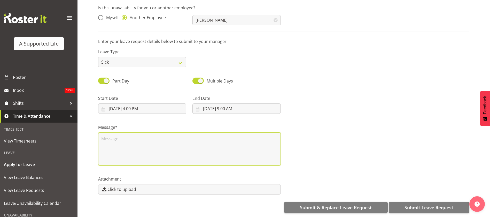
click at [113, 135] on textarea at bounding box center [189, 148] width 183 height 33
type textarea "Sick"
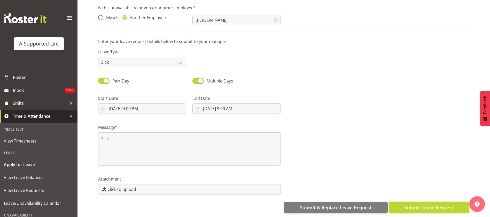
click at [448, 204] on span "Submit Leave Request" at bounding box center [429, 207] width 49 height 7
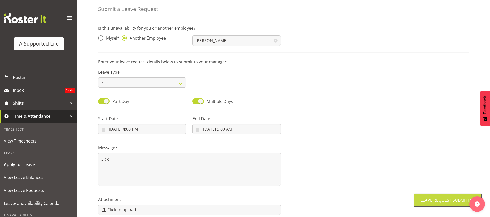
scroll to position [5, 0]
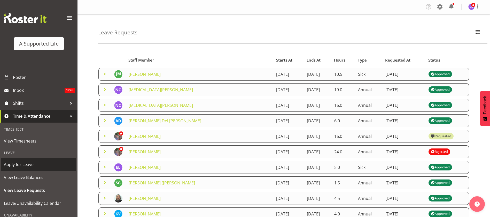
drag, startPoint x: 30, startPoint y: 164, endPoint x: 36, endPoint y: 164, distance: 5.9
click at [30, 164] on span "Apply for Leave" at bounding box center [39, 164] width 70 height 8
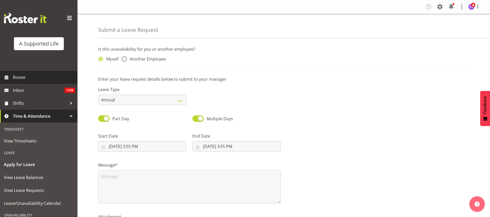
click at [19, 78] on span "Roster" at bounding box center [44, 77] width 62 height 8
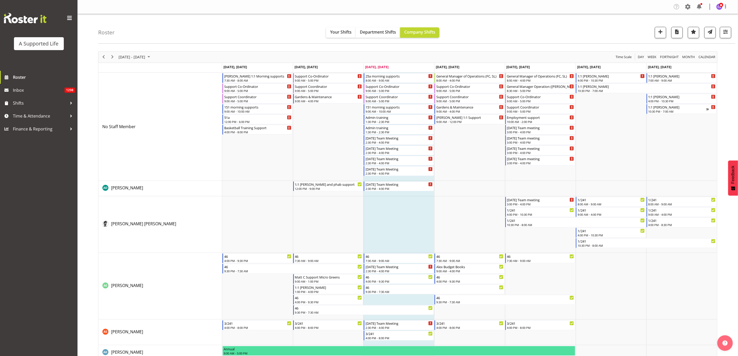
click at [111, 53] on div "next period" at bounding box center [112, 57] width 9 height 11
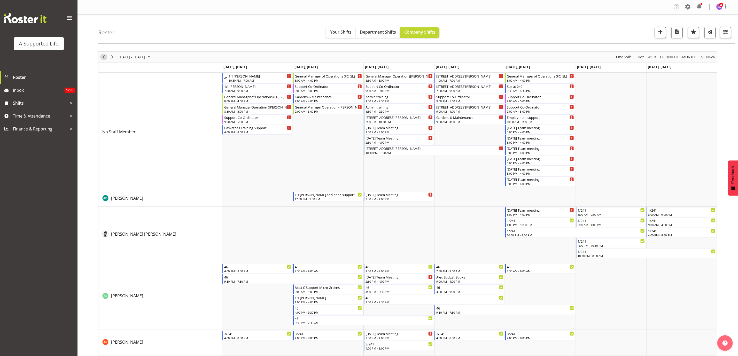
click at [103, 57] on span "Previous" at bounding box center [104, 57] width 6 height 6
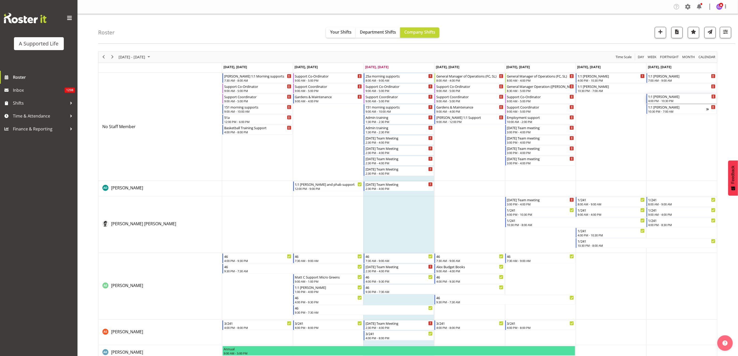
click at [490, 95] on div "1:1 [PERSON_NAME]" at bounding box center [682, 96] width 67 height 5
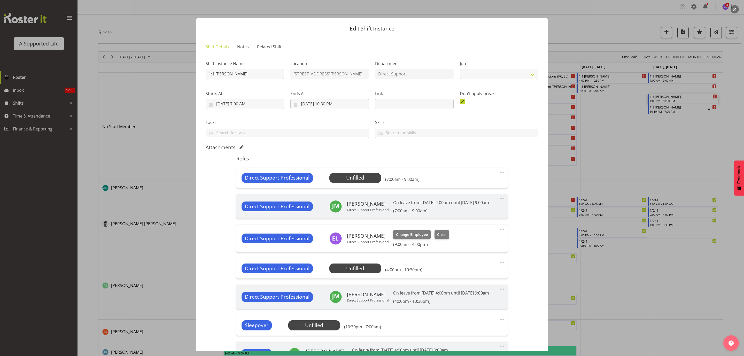
select select "4112"
click at [0, 0] on span "Select Employee" at bounding box center [0, 0] width 0 height 0
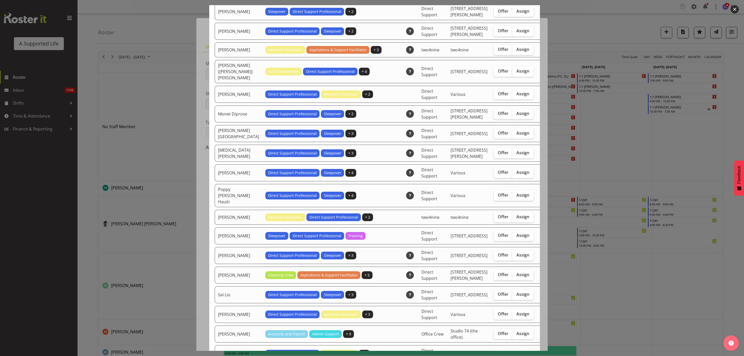
scroll to position [737, 0]
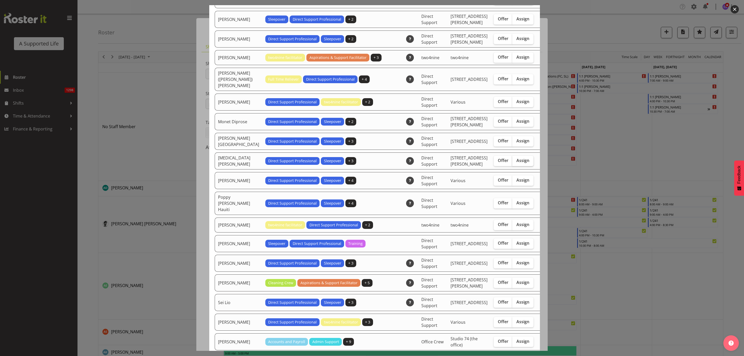
click at [490, 158] on span "Assign" at bounding box center [523, 160] width 13 height 5
click at [490, 159] on input "Assign" at bounding box center [513, 160] width 3 height 3
checkbox input "true"
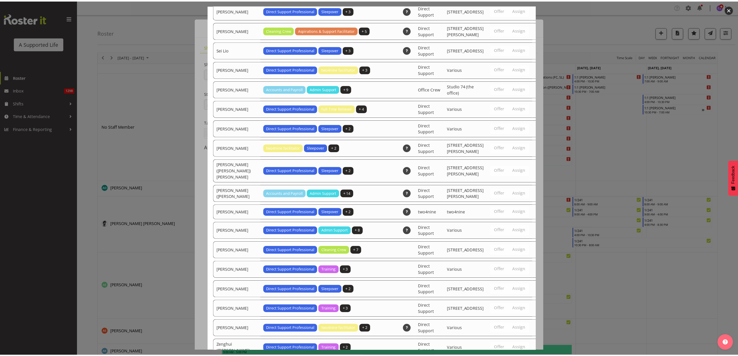
scroll to position [1041, 0]
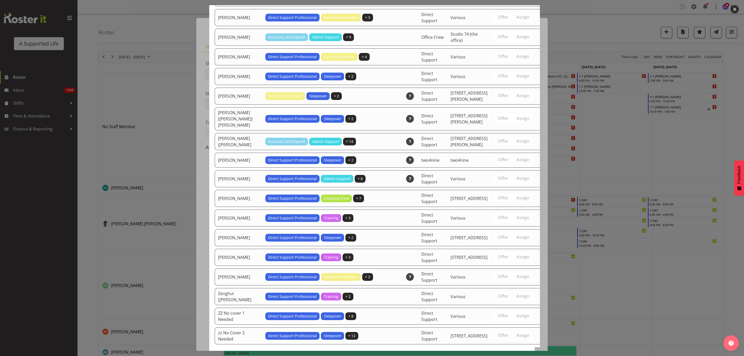
click at [490, 217] on span "Assign [MEDICAL_DATA][PERSON_NAME]" at bounding box center [481, 363] width 89 height 6
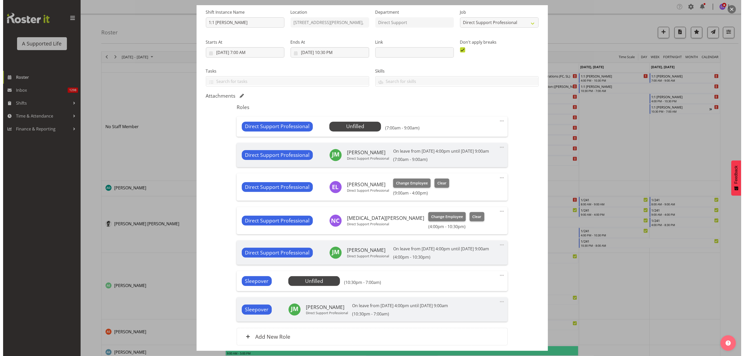
scroll to position [105, 0]
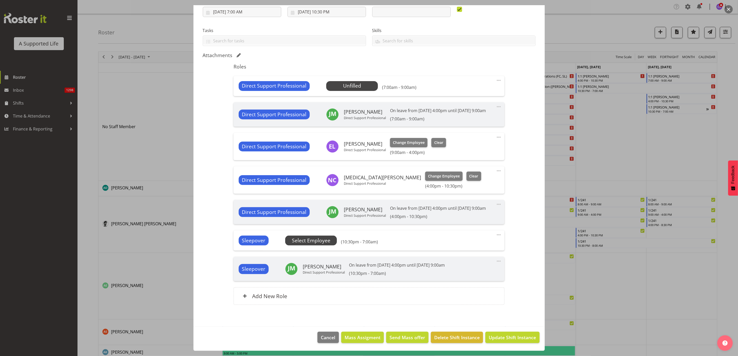
click at [0, 0] on span "Select Employee" at bounding box center [0, 0] width 0 height 0
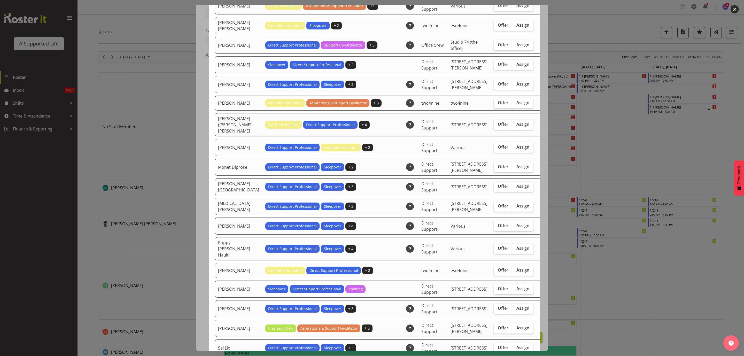
scroll to position [659, 0]
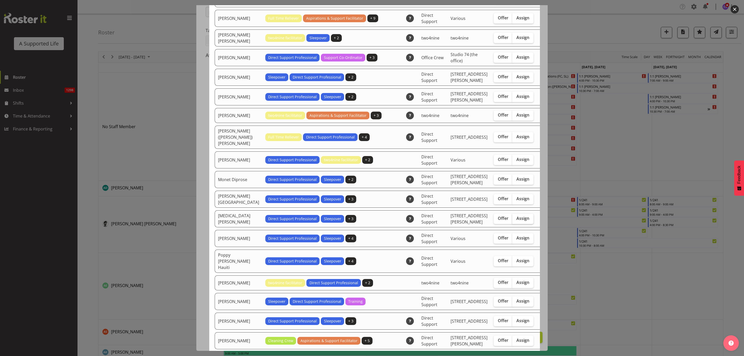
click at [490, 216] on span "Assign" at bounding box center [523, 218] width 13 height 5
click at [490, 217] on input "Assign" at bounding box center [513, 218] width 3 height 3
checkbox input "true"
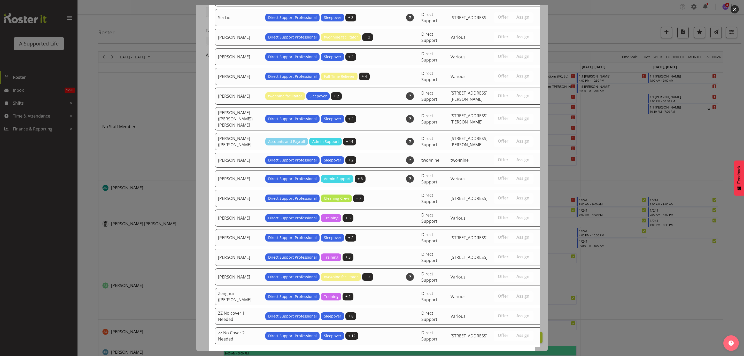
click at [490, 217] on span "Assign [MEDICAL_DATA][PERSON_NAME]" at bounding box center [481, 363] width 89 height 6
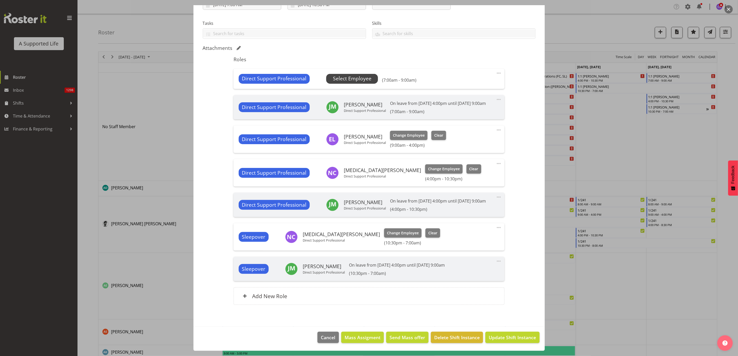
click at [362, 75] on span "Select Employee" at bounding box center [352, 78] width 39 height 7
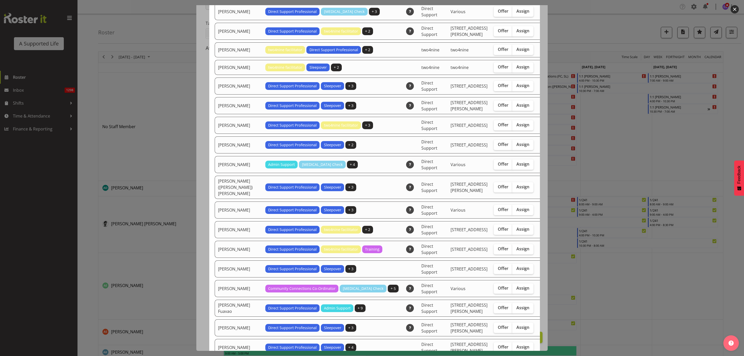
scroll to position [0, 0]
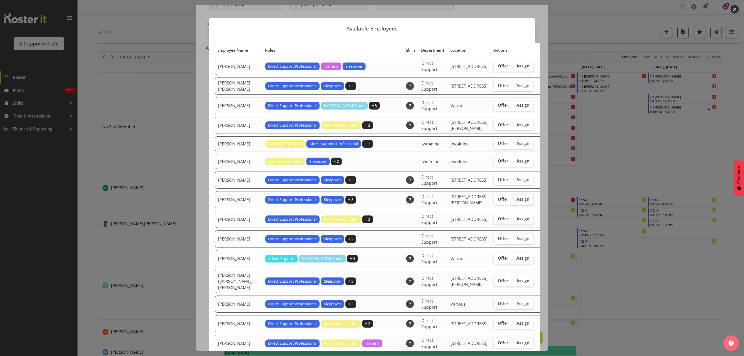
click at [490, 198] on span "Assign" at bounding box center [523, 199] width 13 height 5
click at [490, 198] on input "Assign" at bounding box center [513, 199] width 3 height 3
checkbox input "true"
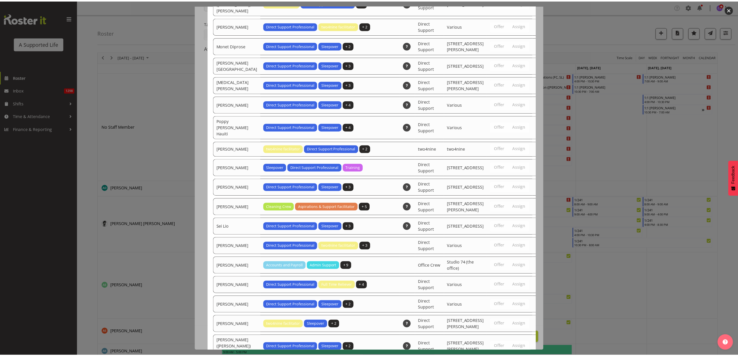
scroll to position [1041, 0]
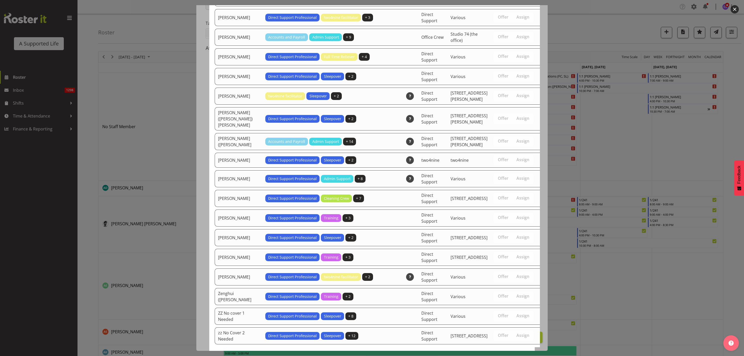
click at [490, 217] on button "Assign [PERSON_NAME]" at bounding box center [500, 363] width 59 height 11
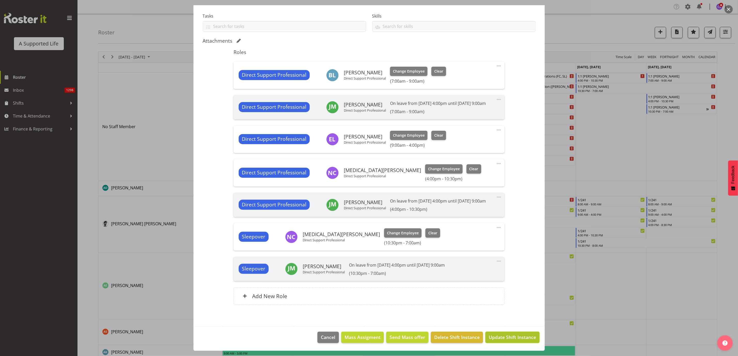
click at [490, 217] on span "Update Shift Instance" at bounding box center [512, 337] width 47 height 7
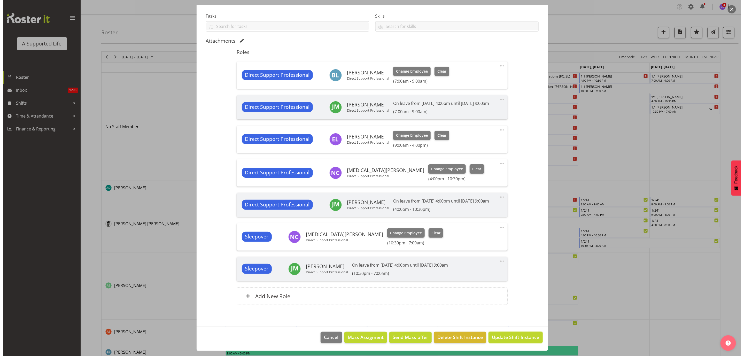
scroll to position [99, 0]
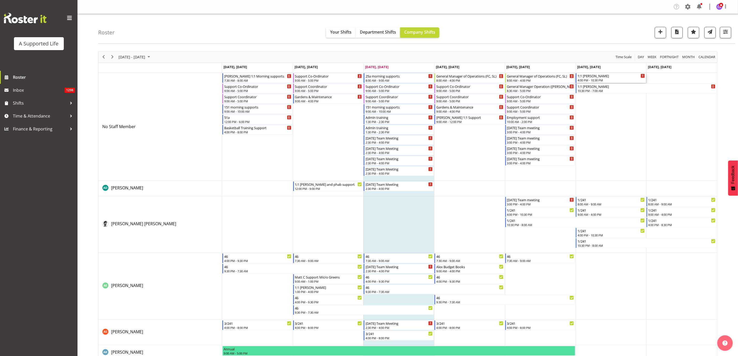
click at [490, 79] on div "4:00 PM - 10:30 PM" at bounding box center [611, 80] width 67 height 4
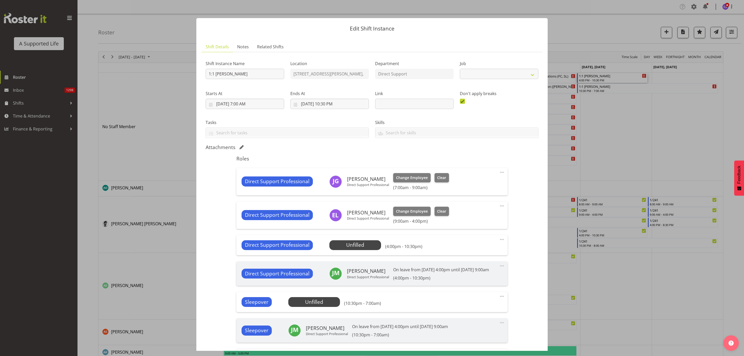
select select "4112"
click at [364, 217] on span "Select Employee" at bounding box center [355, 244] width 39 height 7
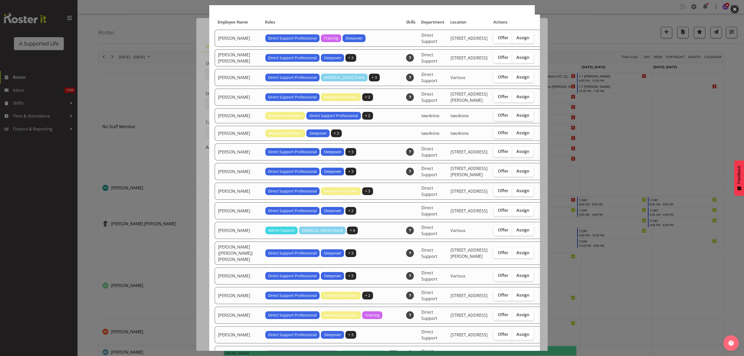
scroll to position [39, 0]
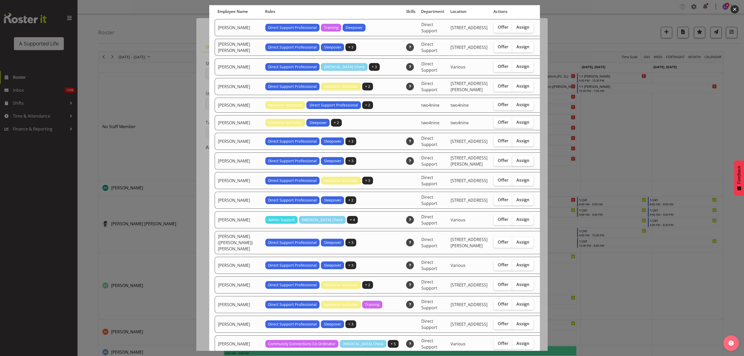
click at [490, 160] on span "Assign" at bounding box center [523, 160] width 13 height 5
click at [490, 160] on input "Assign" at bounding box center [513, 160] width 3 height 3
checkbox input "true"
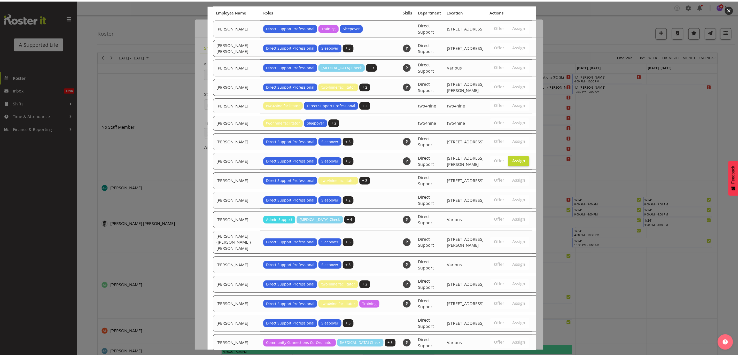
scroll to position [1022, 0]
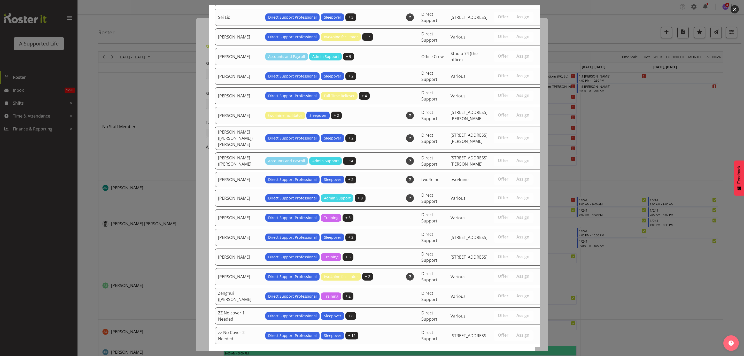
click at [490, 217] on span "Assign [PERSON_NAME]" at bounding box center [500, 363] width 52 height 6
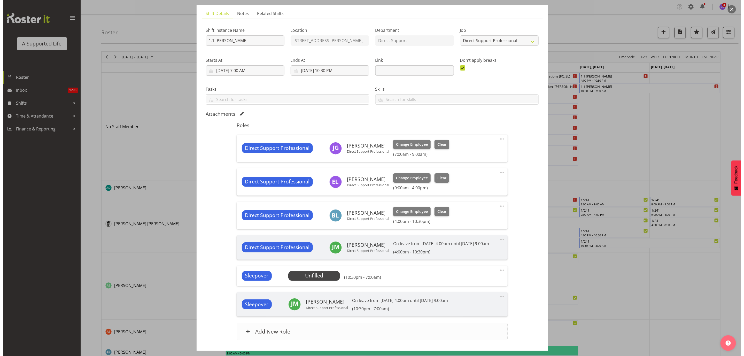
scroll to position [75, 0]
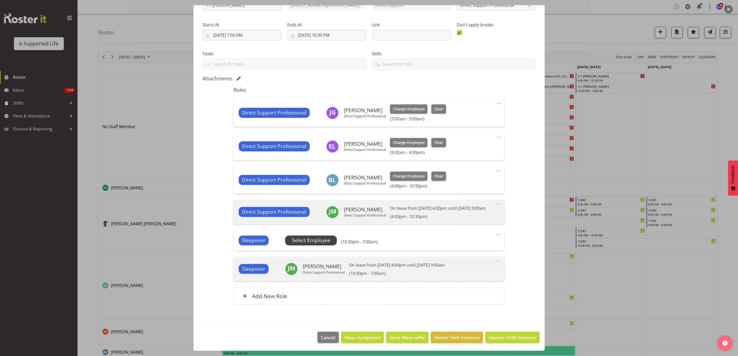
click at [307, 217] on span "Select Employee" at bounding box center [311, 240] width 39 height 7
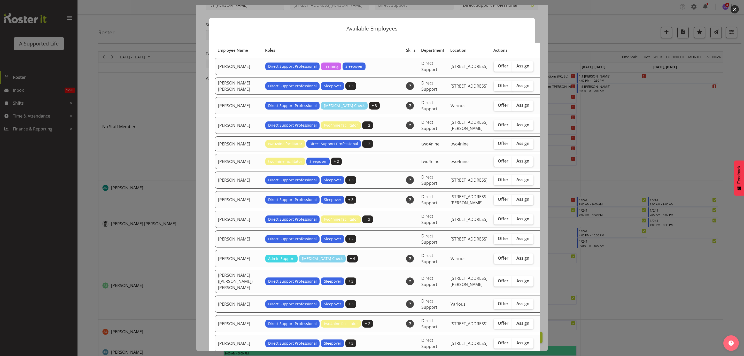
click at [490, 202] on label "Assign" at bounding box center [522, 200] width 21 height 10
click at [490, 201] on input "Assign" at bounding box center [513, 199] width 3 height 3
checkbox input "true"
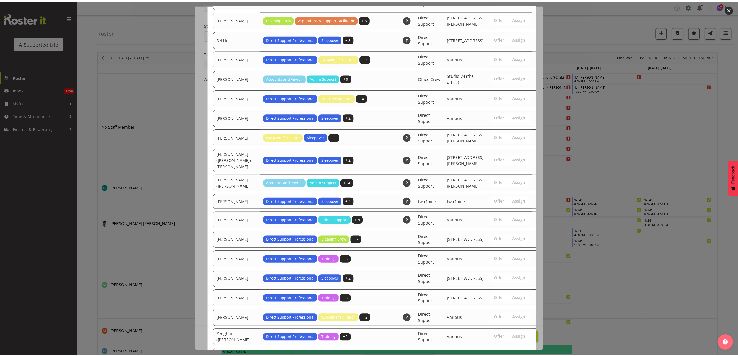
scroll to position [1022, 0]
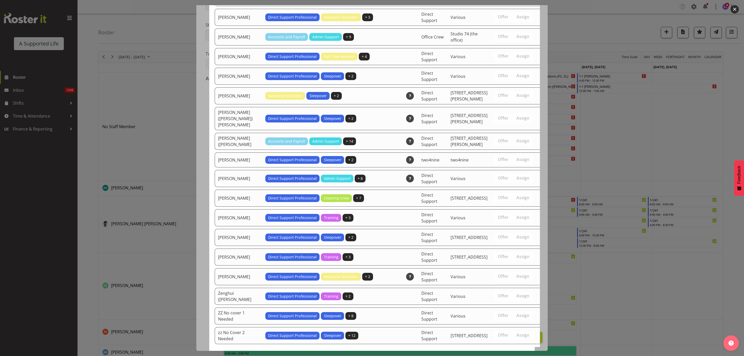
click at [490, 217] on span "Assign [PERSON_NAME]" at bounding box center [500, 363] width 52 height 6
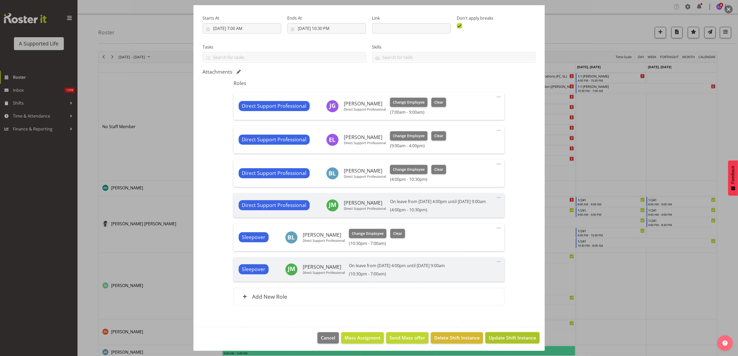
click at [490, 217] on span "Update Shift Instance" at bounding box center [512, 337] width 47 height 7
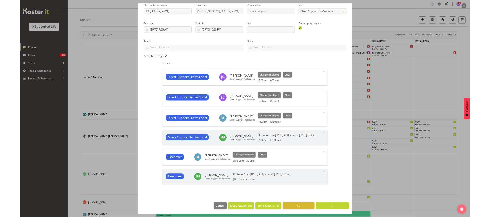
scroll to position [62, 0]
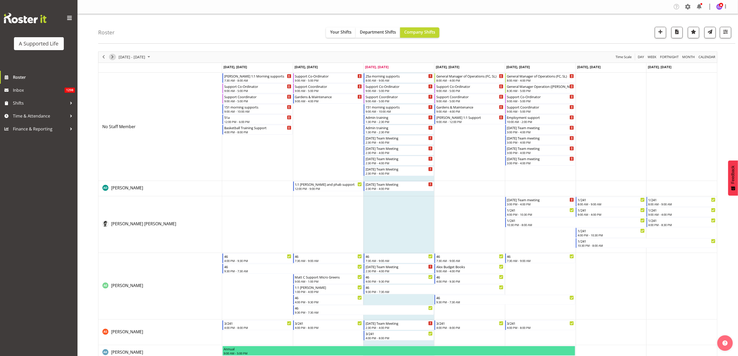
click at [112, 58] on span "Next" at bounding box center [112, 57] width 6 height 6
